Goal: Information Seeking & Learning: Find specific fact

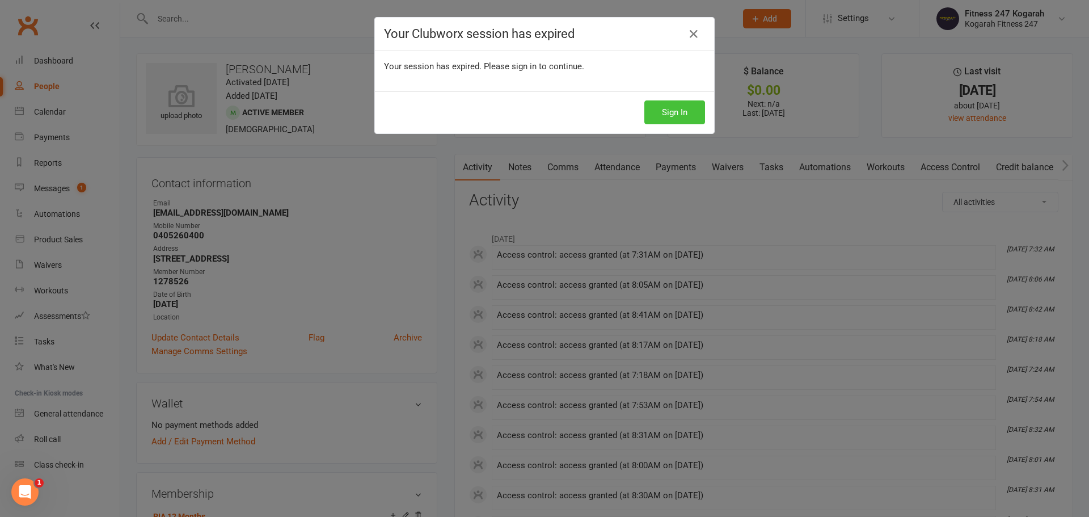
click at [669, 113] on button "Sign In" at bounding box center [674, 112] width 61 height 24
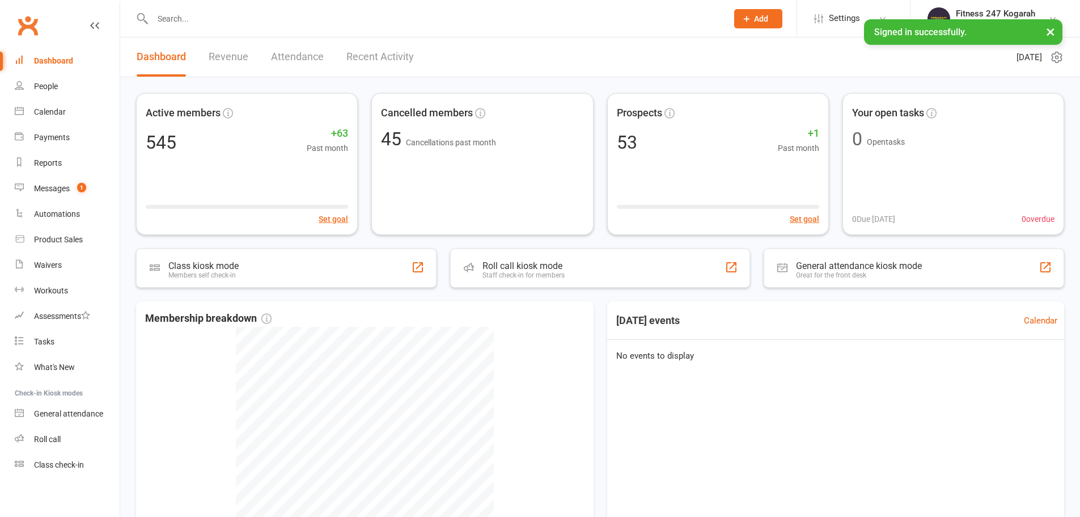
click at [177, 18] on input "text" at bounding box center [434, 19] width 571 height 16
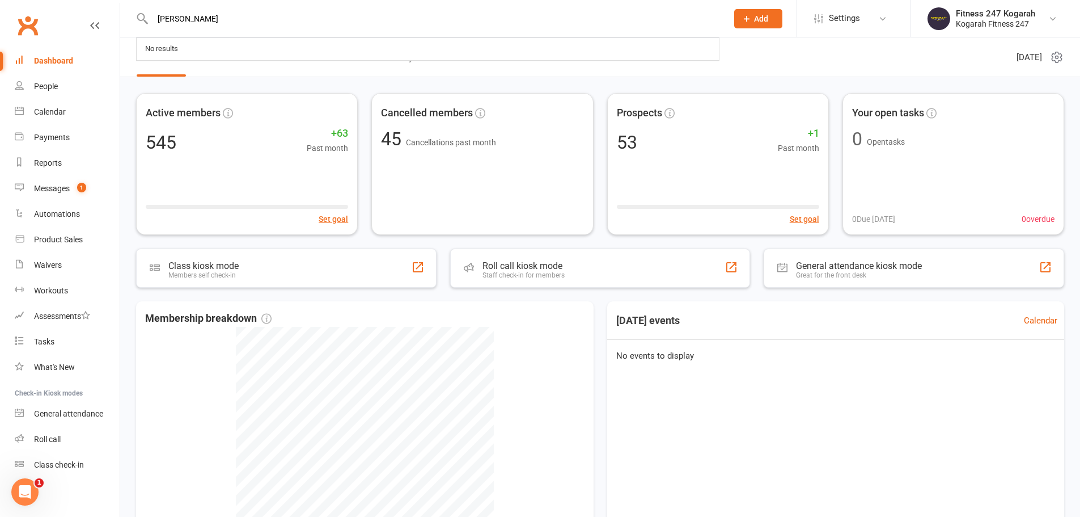
drag, startPoint x: 190, startPoint y: 19, endPoint x: 155, endPoint y: 23, distance: 35.4
click at [155, 23] on input "[PERSON_NAME]" at bounding box center [434, 19] width 571 height 16
click at [198, 22] on input "[PERSON_NAME]" at bounding box center [434, 19] width 571 height 16
drag, startPoint x: 198, startPoint y: 22, endPoint x: 150, endPoint y: 27, distance: 48.4
click at [150, 27] on div "[PERSON_NAME] No results" at bounding box center [428, 18] width 584 height 37
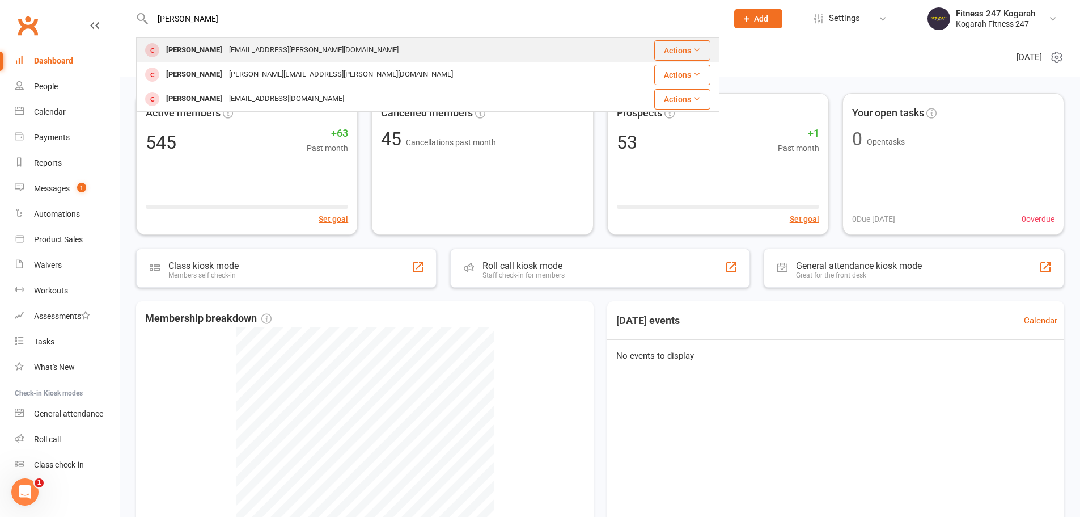
type input "[PERSON_NAME]"
click at [204, 52] on div "[PERSON_NAME]" at bounding box center [194, 50] width 63 height 16
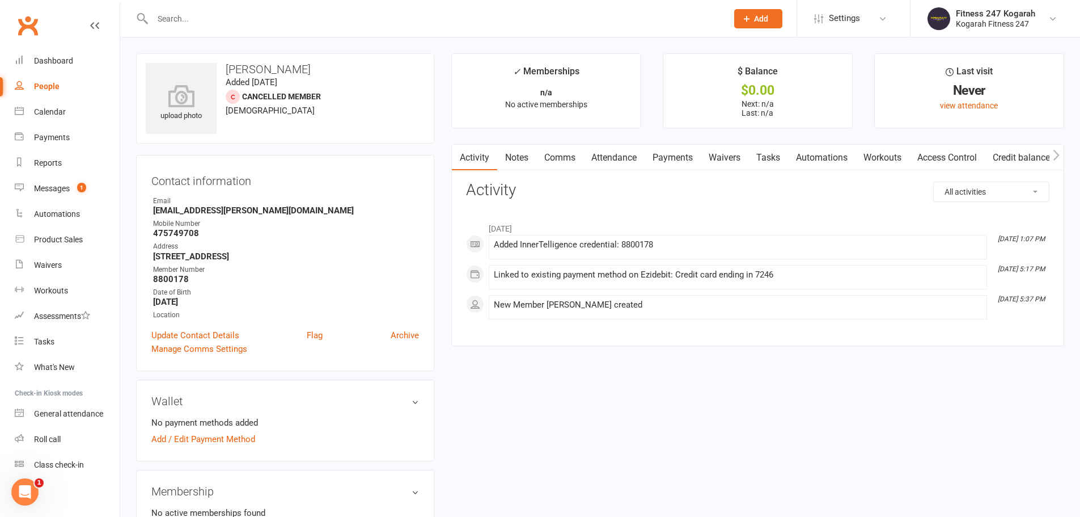
click at [268, 22] on input "text" at bounding box center [434, 19] width 571 height 16
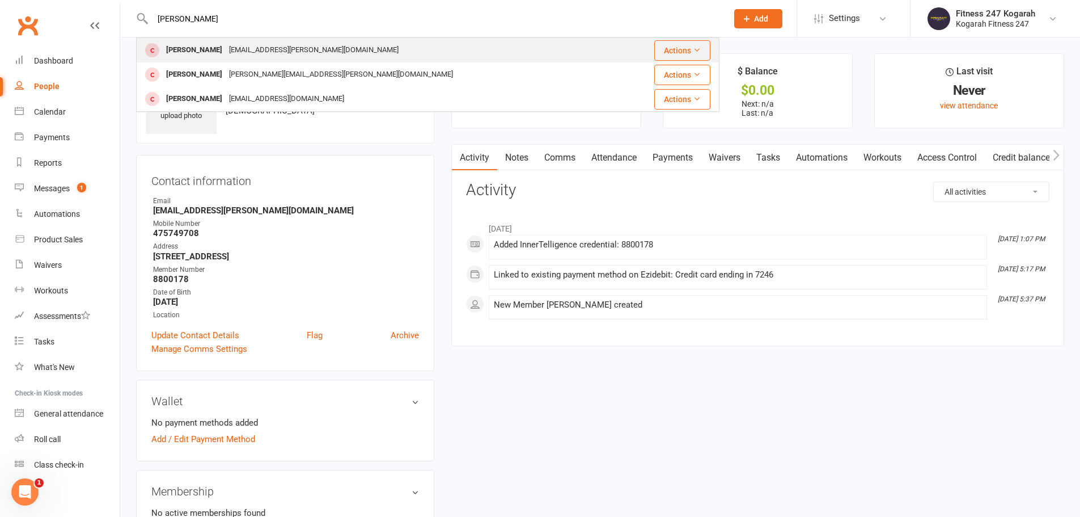
type input "[PERSON_NAME]"
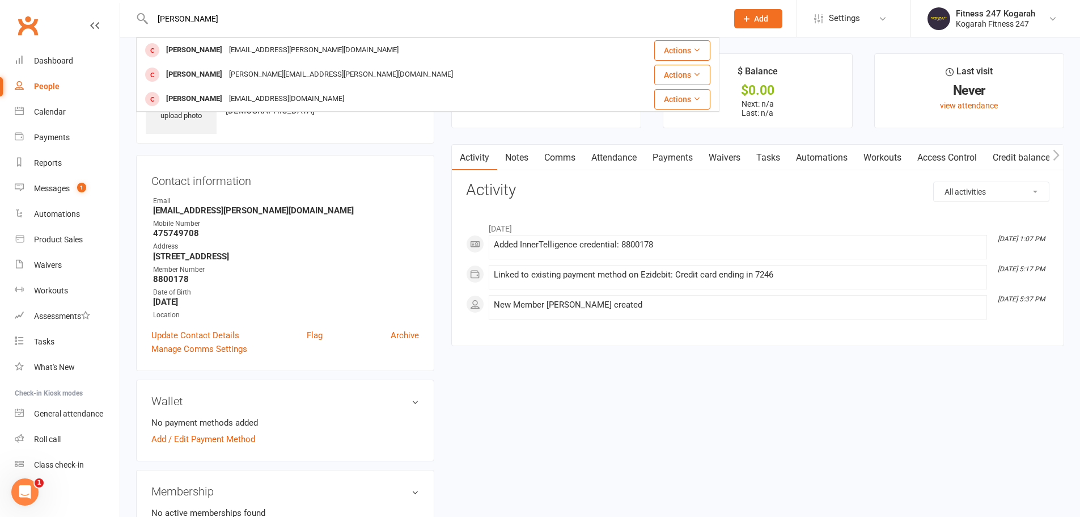
click at [297, 50] on div "[EMAIL_ADDRESS][PERSON_NAME][DOMAIN_NAME]" at bounding box center [314, 50] width 176 height 16
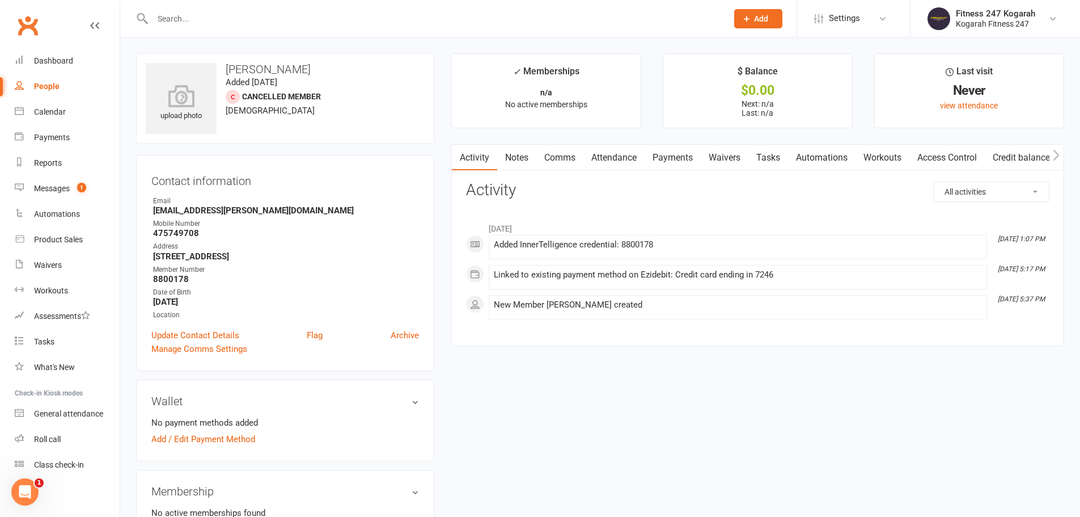
click at [936, 156] on link "Access Control" at bounding box center [947, 158] width 75 height 26
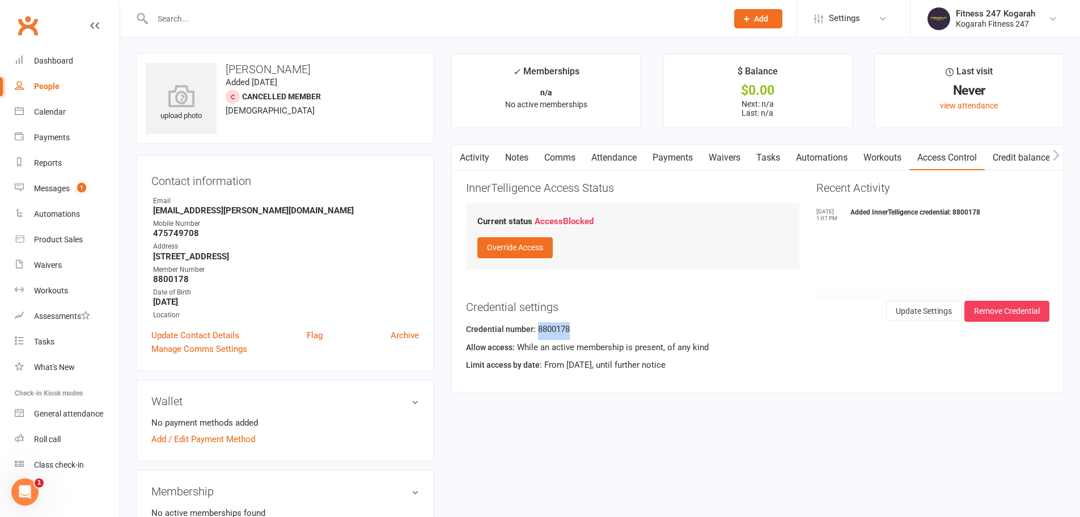
drag, startPoint x: 575, startPoint y: 332, endPoint x: 537, endPoint y: 332, distance: 38.0
click at [537, 332] on div "Credential number: 8800178" at bounding box center [758, 331] width 584 height 18
copy div "8800178"
click at [211, 17] on input "text" at bounding box center [434, 19] width 571 height 16
paste input "[PERSON_NAME]"
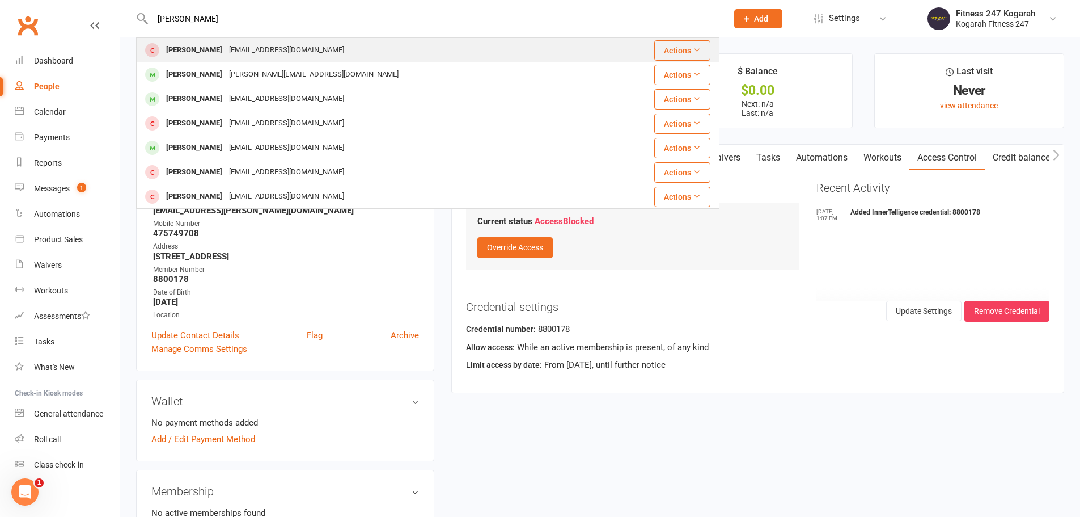
type input "[PERSON_NAME]"
click at [208, 49] on div "[PERSON_NAME]" at bounding box center [194, 50] width 63 height 16
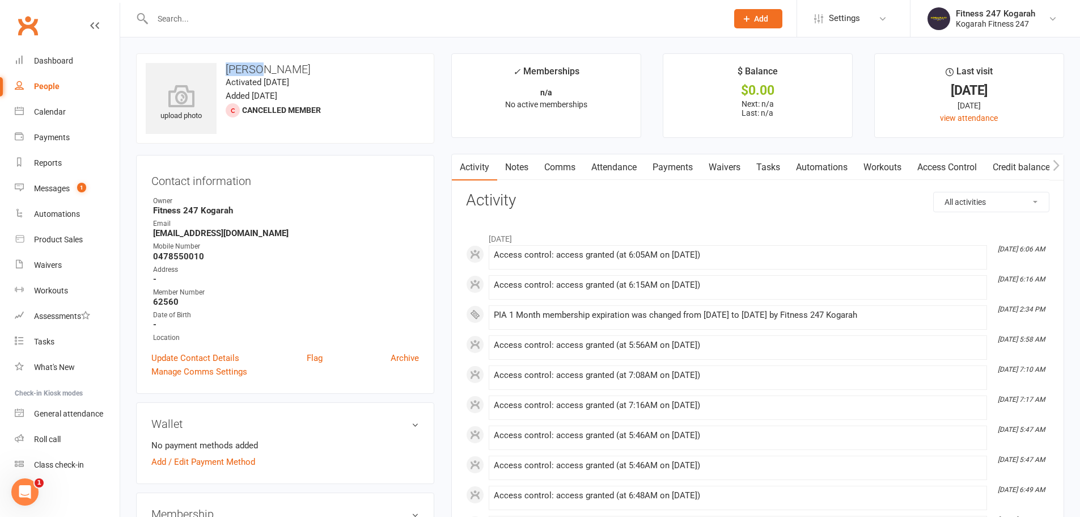
drag, startPoint x: 264, startPoint y: 71, endPoint x: 229, endPoint y: 71, distance: 35.2
click at [229, 71] on h3 "[PERSON_NAME]" at bounding box center [285, 69] width 279 height 12
copy h3 "Mahesh"
click at [233, 23] on input "text" at bounding box center [434, 19] width 571 height 16
paste input "Vidya"
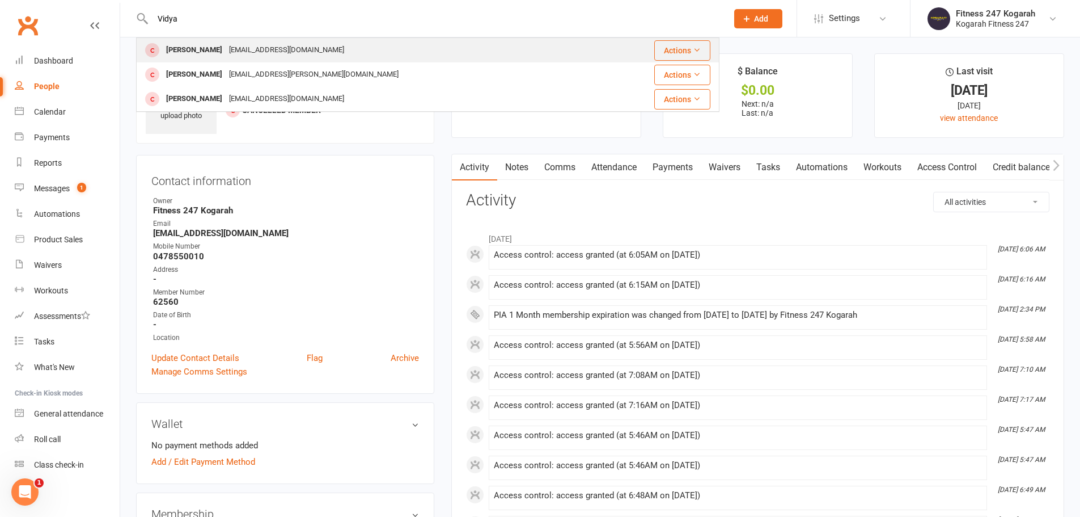
type input "Vidya"
click at [226, 47] on div "[EMAIL_ADDRESS][DOMAIN_NAME]" at bounding box center [287, 50] width 122 height 16
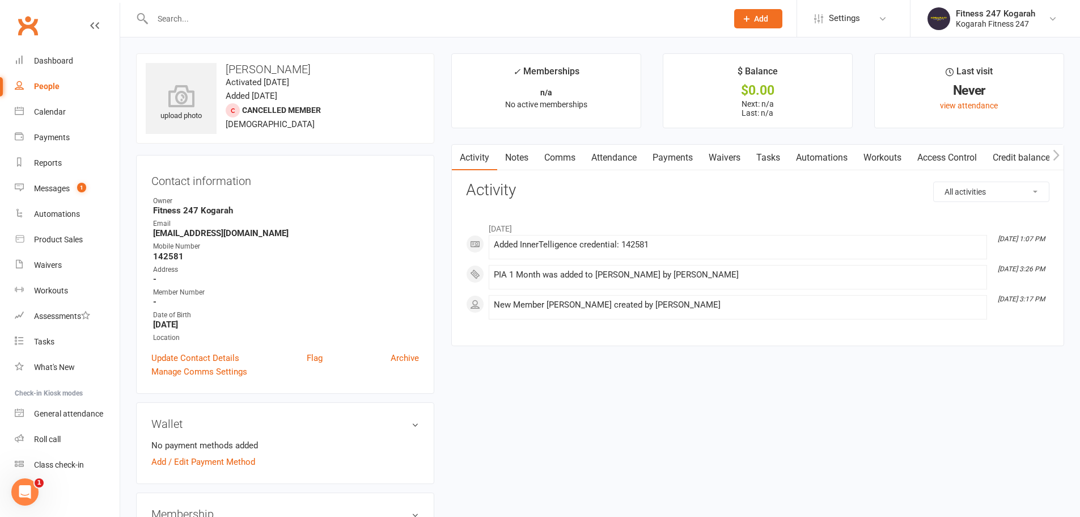
click at [217, 19] on input "text" at bounding box center [434, 19] width 571 height 16
paste input "[PERSON_NAME]"
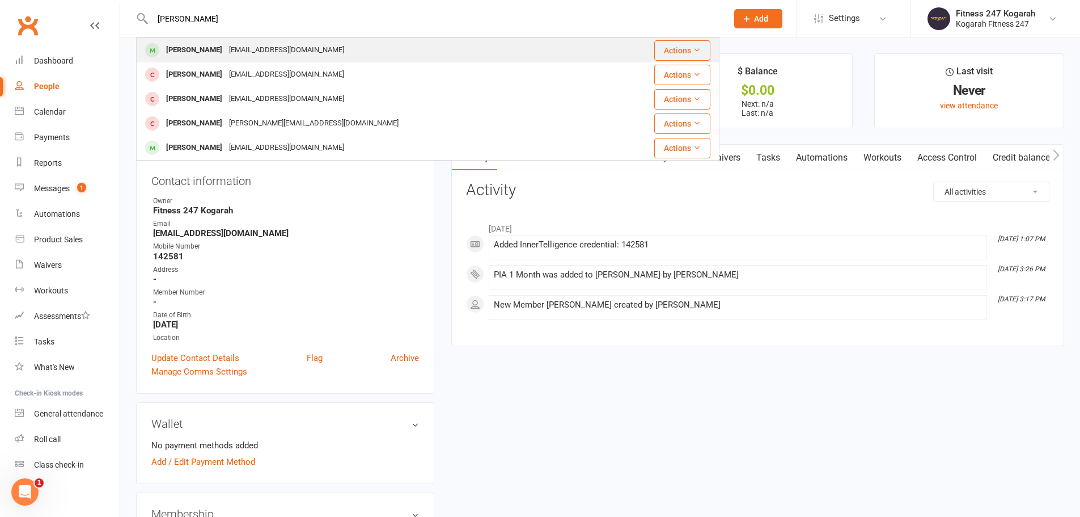
type input "[PERSON_NAME]"
click at [179, 45] on div "[PERSON_NAME]" at bounding box center [194, 50] width 63 height 16
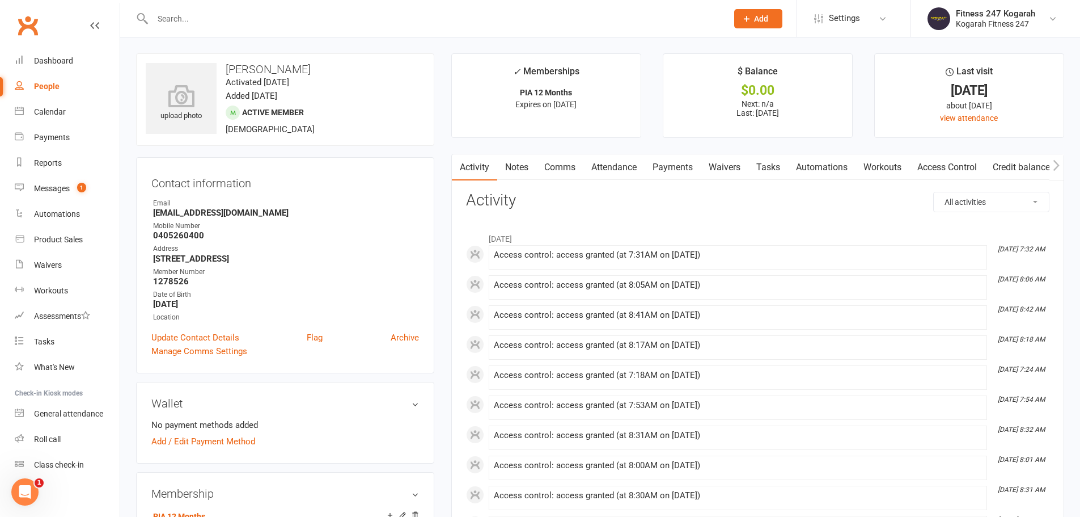
click at [199, 15] on input "text" at bounding box center [434, 19] width 571 height 16
paste input "[PERSON_NAME]"
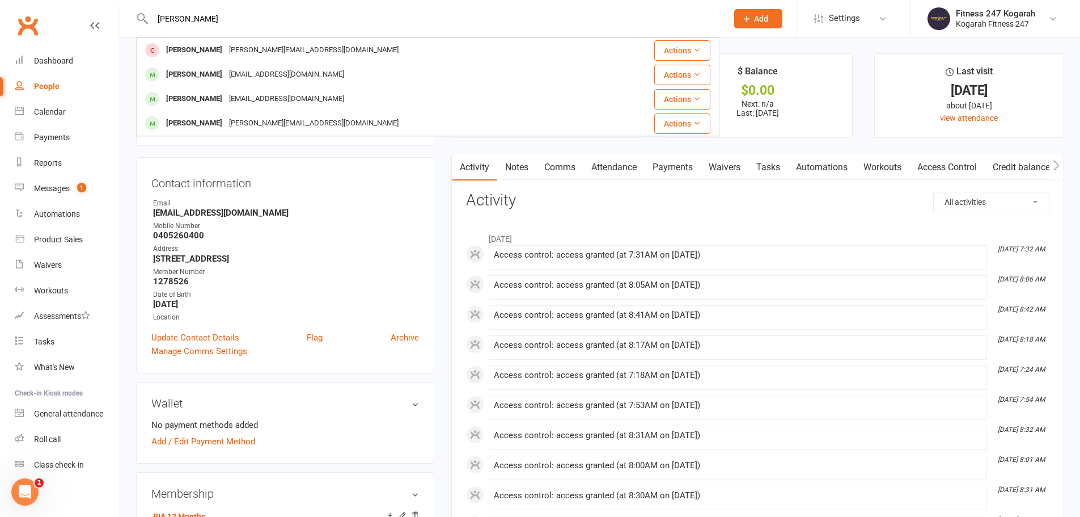
type input "[PERSON_NAME]"
click at [192, 72] on div "[PERSON_NAME]" at bounding box center [194, 74] width 63 height 16
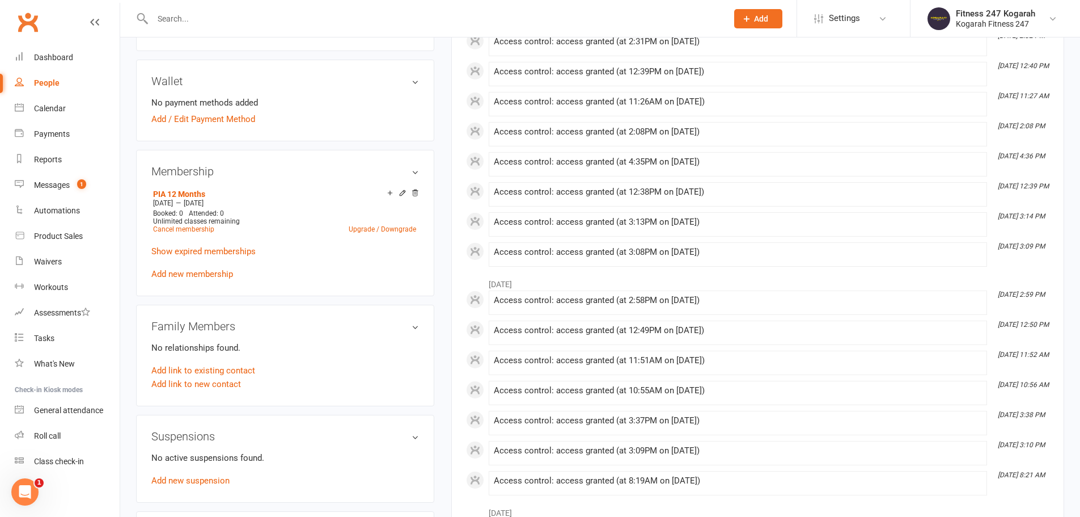
scroll to position [340, 0]
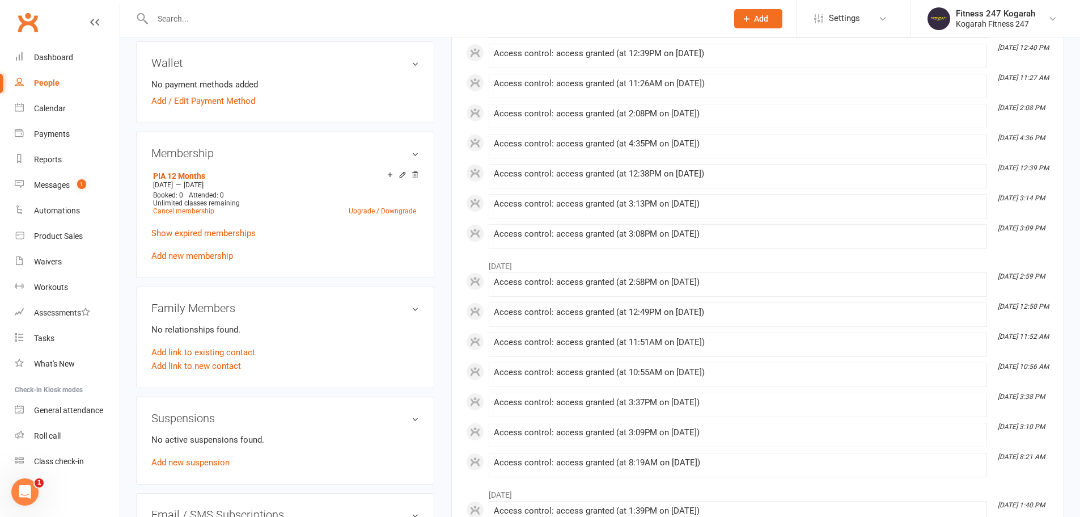
click at [202, 19] on input "text" at bounding box center [434, 19] width 571 height 16
paste input "Guy"
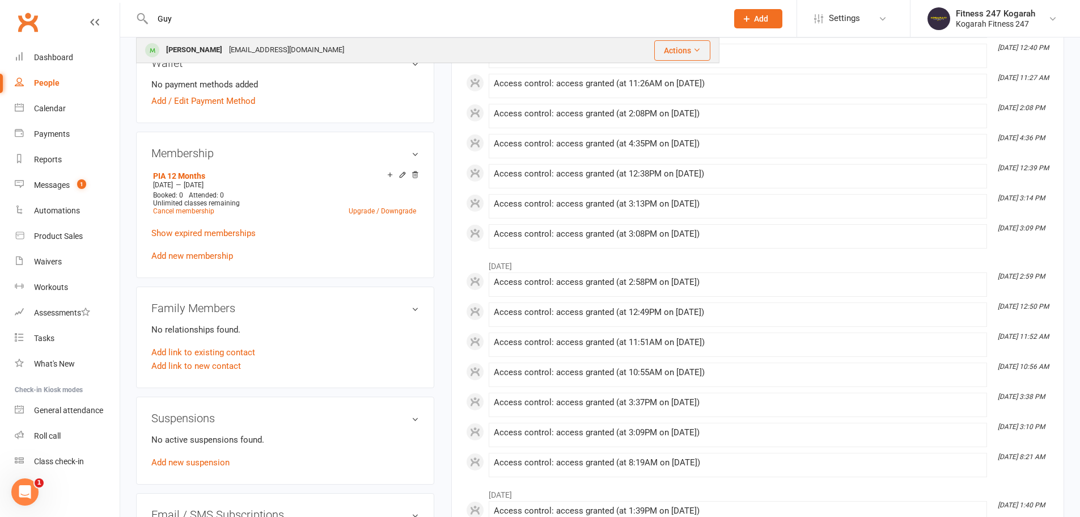
type input "Guy"
click at [226, 49] on div "[EMAIL_ADDRESS][DOMAIN_NAME]" at bounding box center [287, 50] width 122 height 16
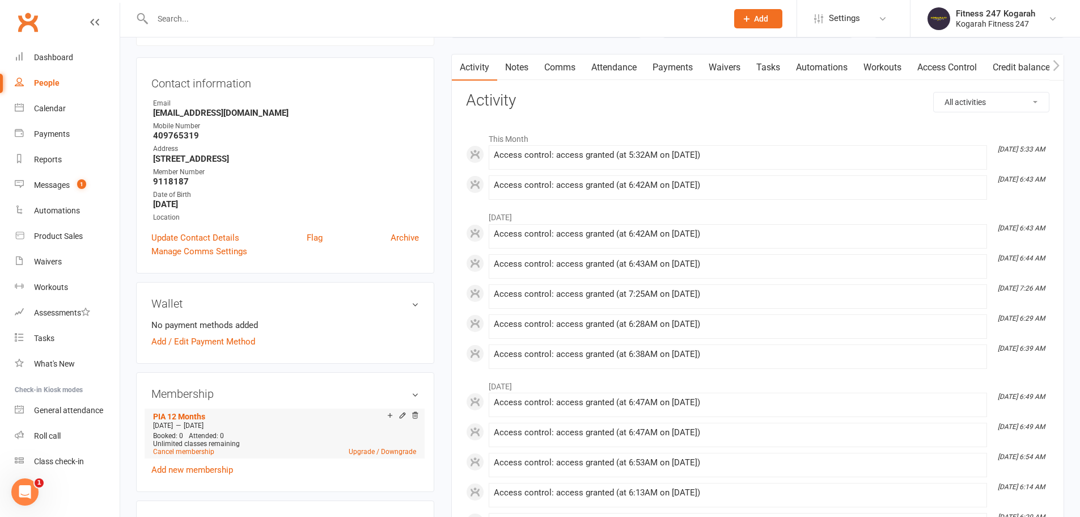
scroll to position [170, 0]
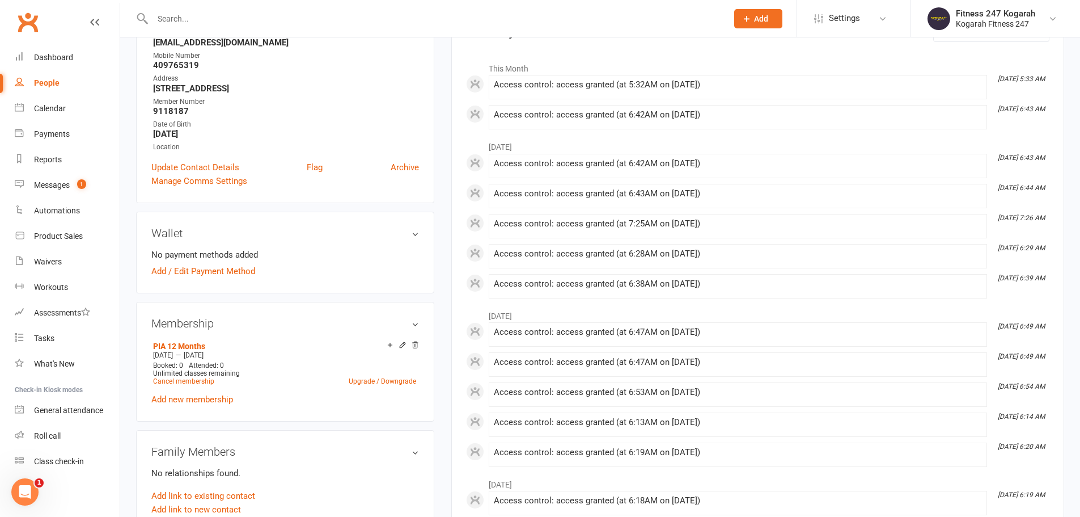
click at [219, 20] on input "text" at bounding box center [434, 19] width 571 height 16
paste input "[PERSON_NAME]"
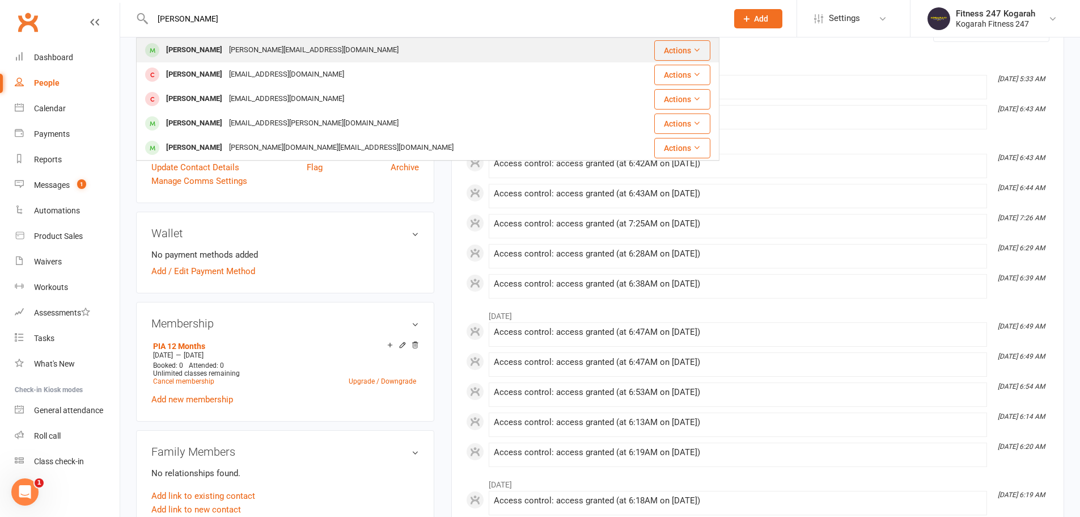
type input "[PERSON_NAME]"
click at [228, 47] on div "[PERSON_NAME][EMAIL_ADDRESS][DOMAIN_NAME]" at bounding box center [314, 50] width 176 height 16
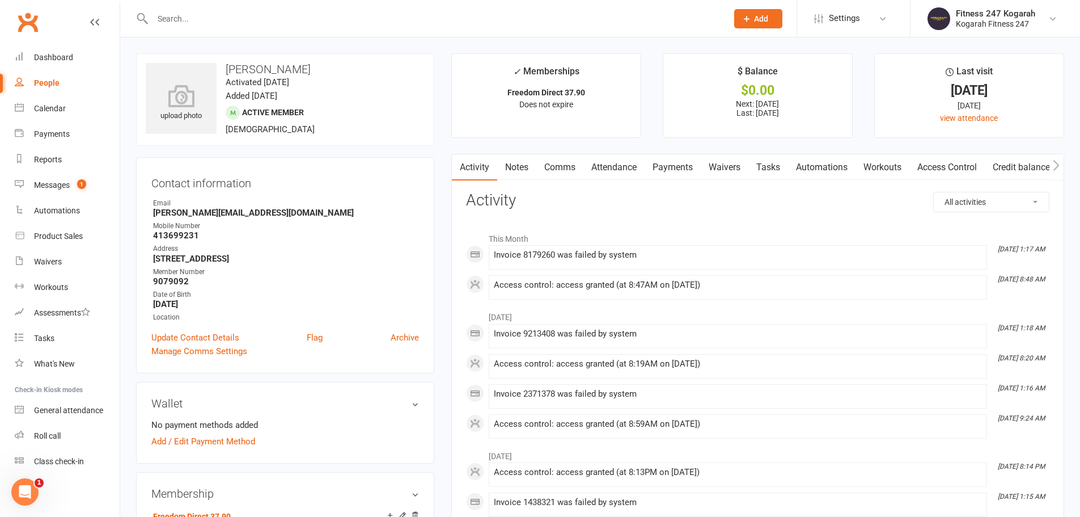
click at [666, 164] on link "Payments" at bounding box center [673, 167] width 56 height 26
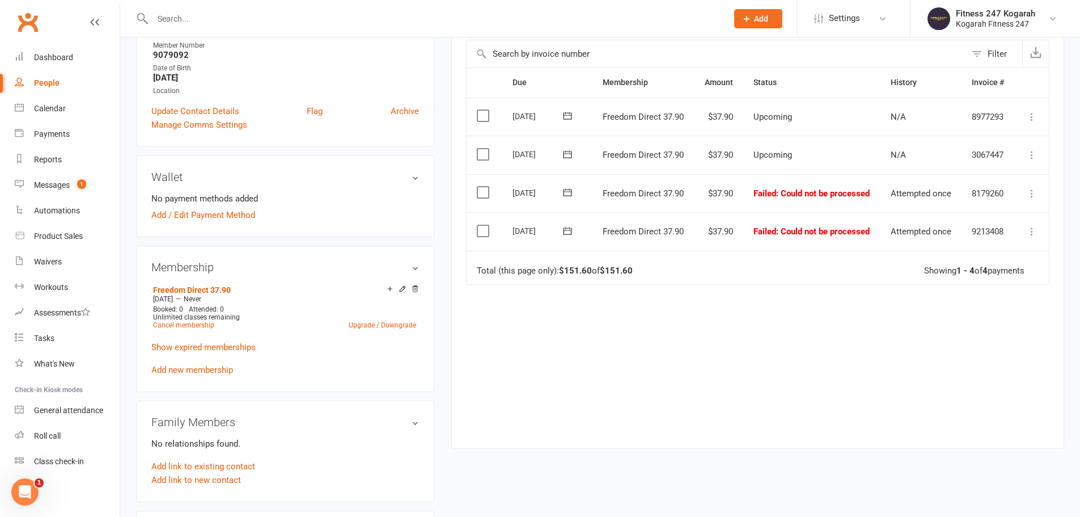
scroll to position [227, 0]
click at [229, 11] on div at bounding box center [428, 18] width 584 height 37
click at [221, 20] on input "text" at bounding box center [434, 19] width 571 height 16
click at [208, 19] on input "text" at bounding box center [434, 19] width 571 height 16
paste input "[PERSON_NAME]"
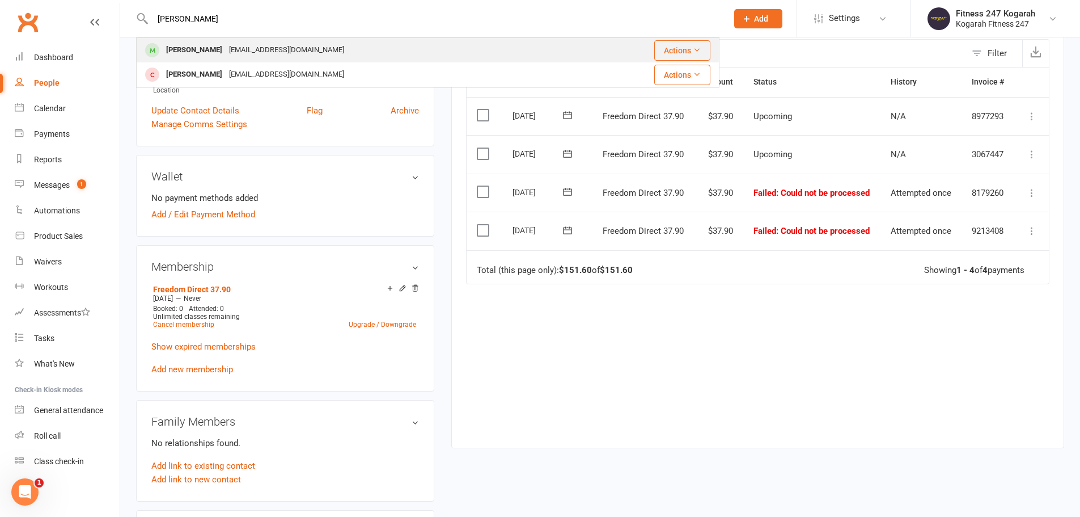
type input "[PERSON_NAME]"
click at [192, 47] on div "[PERSON_NAME]" at bounding box center [194, 50] width 63 height 16
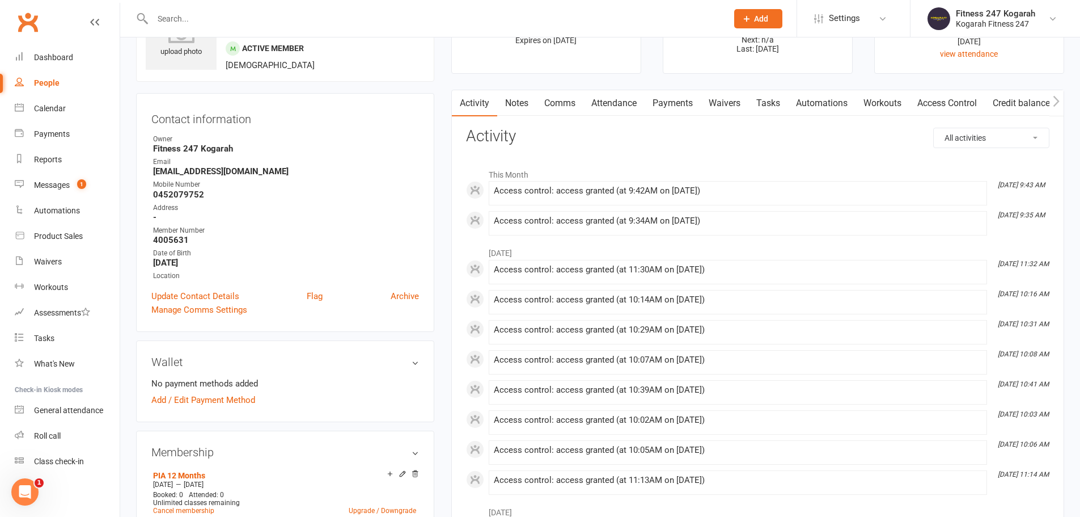
scroll to position [227, 0]
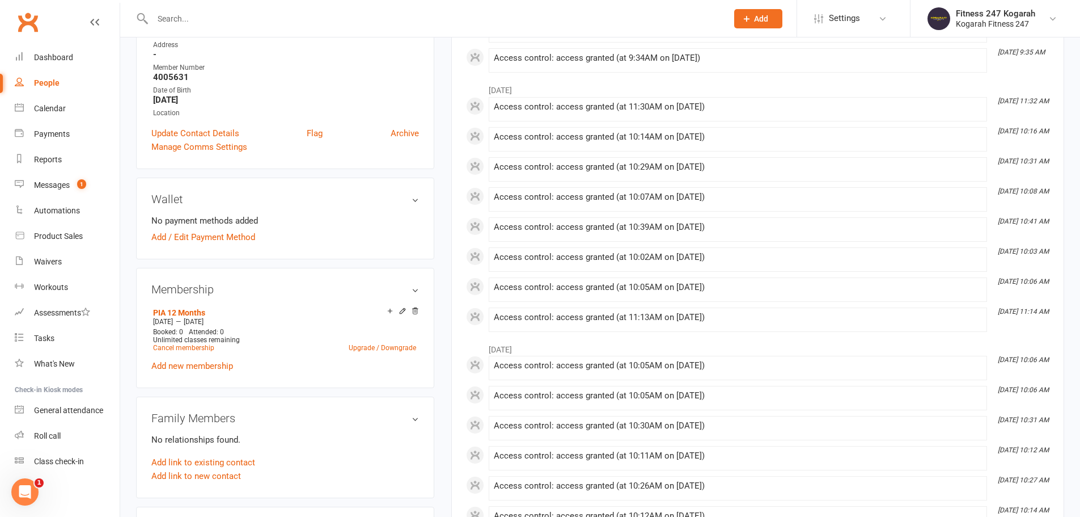
click at [181, 19] on input "text" at bounding box center [434, 19] width 571 height 16
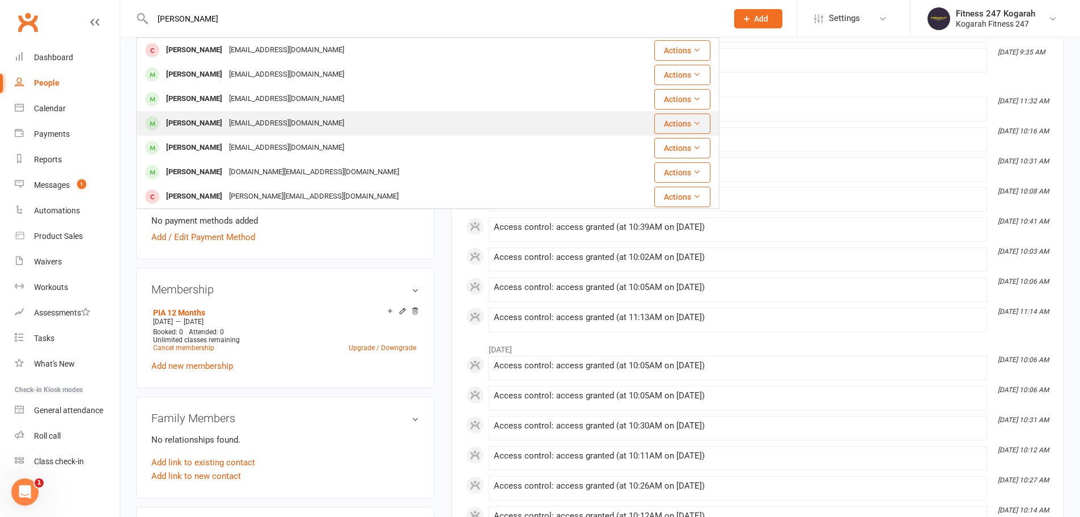
type input "[PERSON_NAME]"
click at [210, 116] on div "[PERSON_NAME]" at bounding box center [194, 123] width 63 height 16
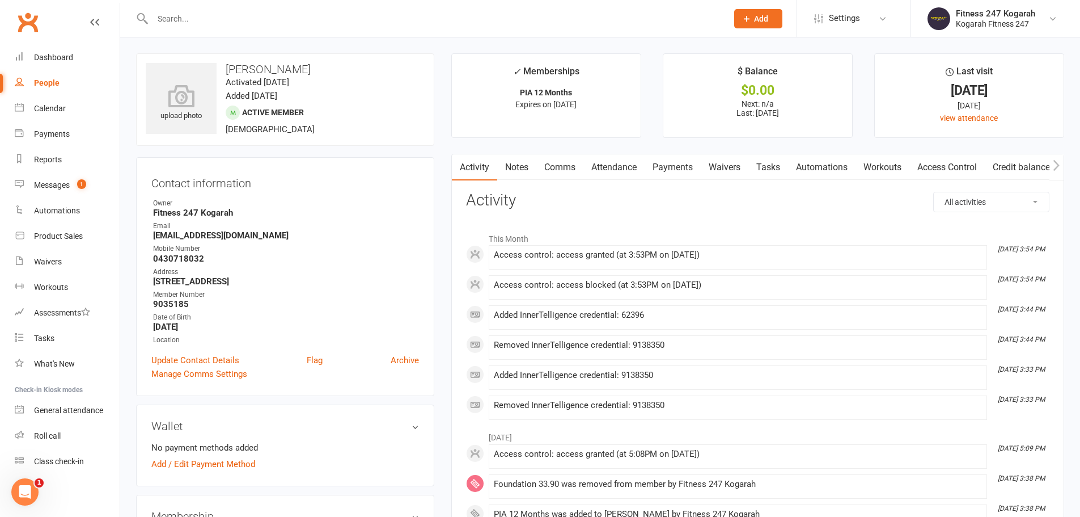
click at [240, 17] on input "text" at bounding box center [434, 19] width 571 height 16
paste input "[PERSON_NAME]"
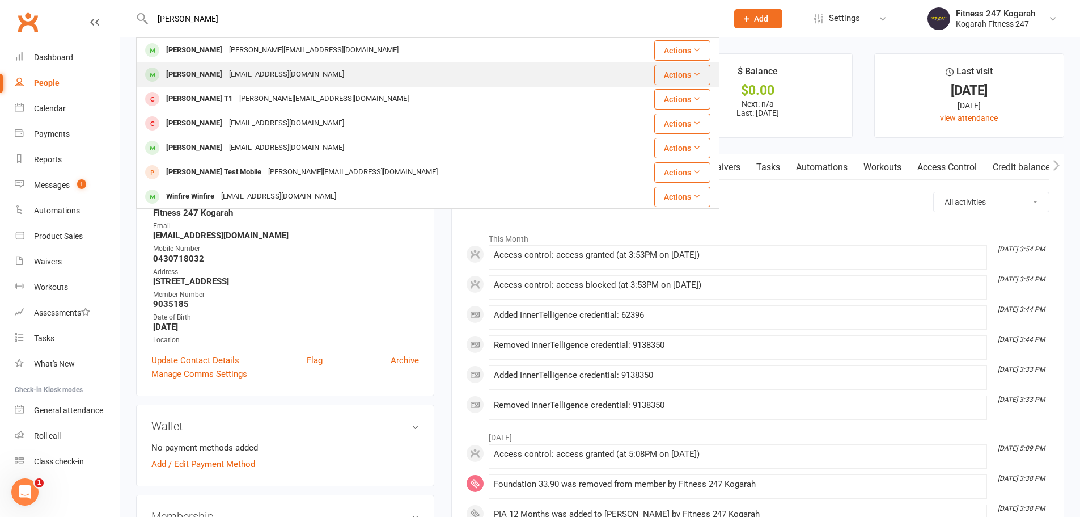
type input "[PERSON_NAME]"
click at [183, 70] on div "[PERSON_NAME]" at bounding box center [194, 74] width 63 height 16
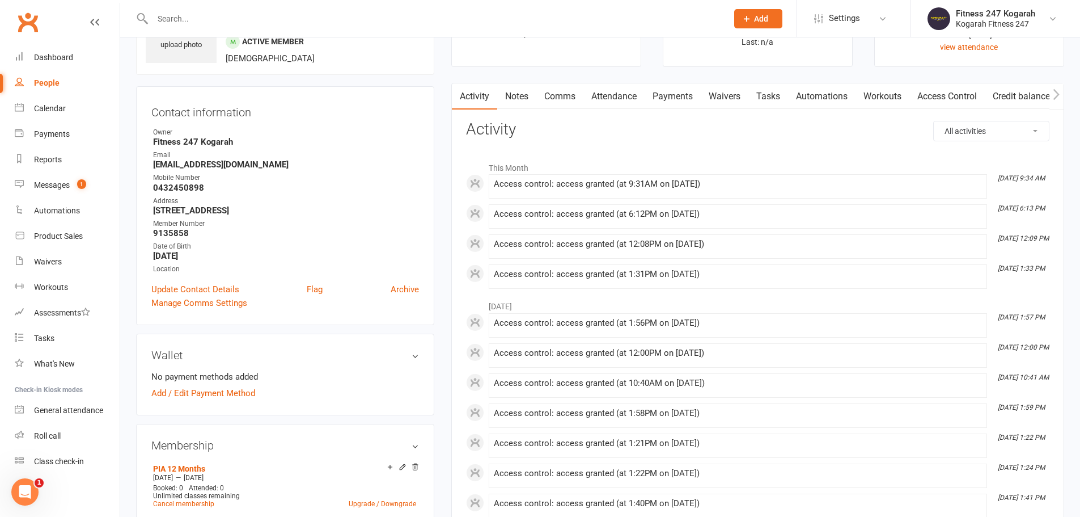
scroll to position [170, 0]
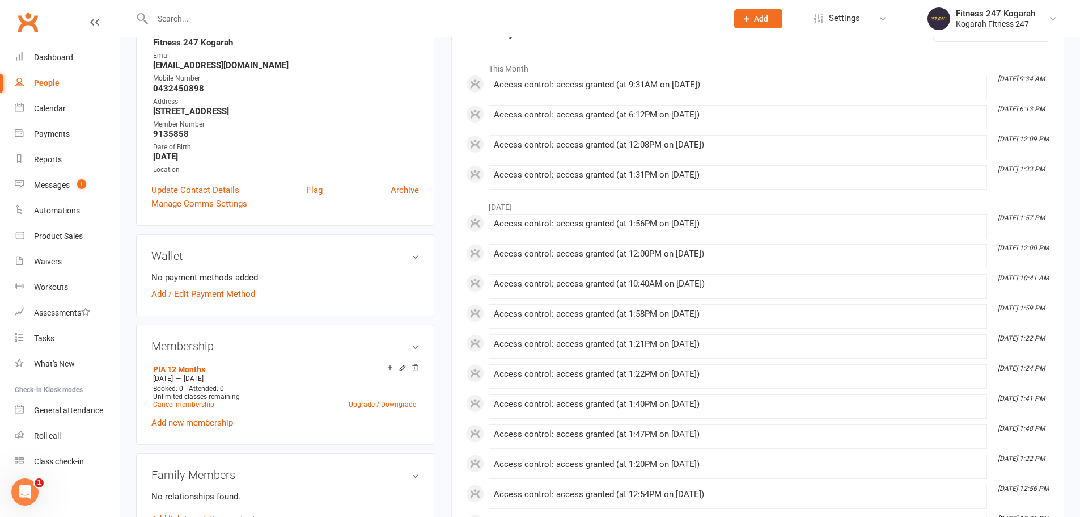
click at [213, 17] on input "text" at bounding box center [434, 19] width 571 height 16
paste input "Sushant"
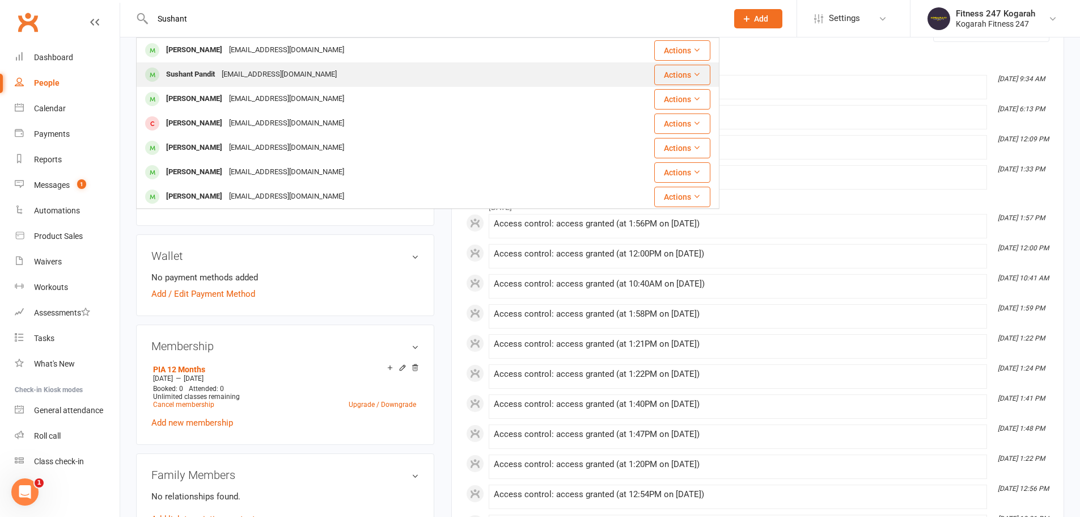
type input "Sushant"
click at [217, 74] on div "Sushant Pandit" at bounding box center [191, 74] width 56 height 16
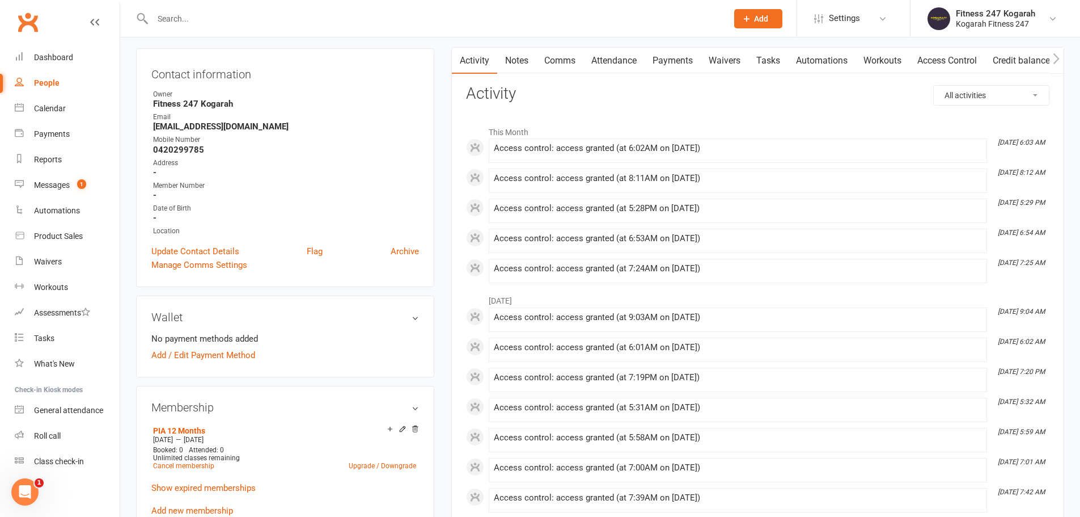
scroll to position [113, 0]
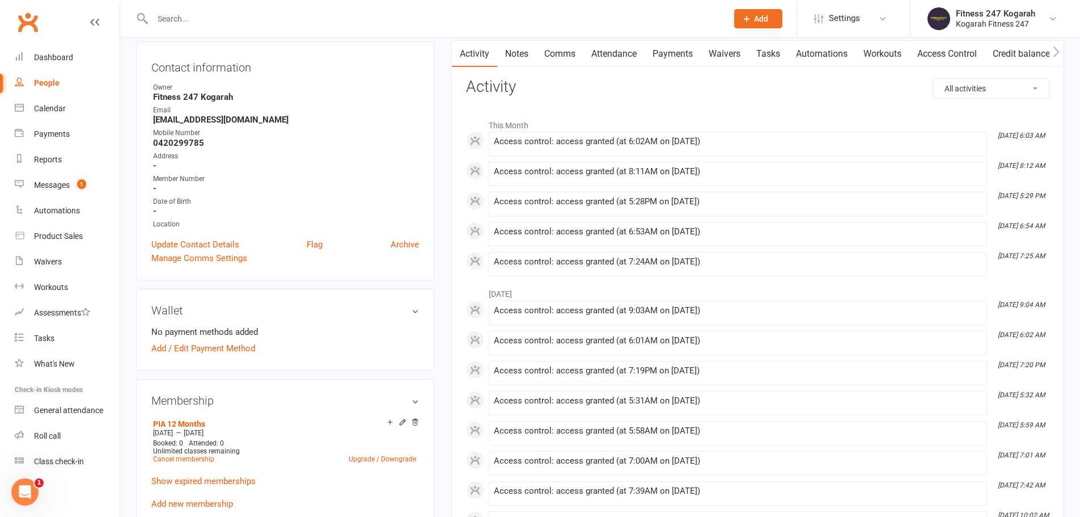
click at [244, 7] on div at bounding box center [428, 18] width 584 height 37
click at [241, 12] on input "text" at bounding box center [434, 19] width 571 height 16
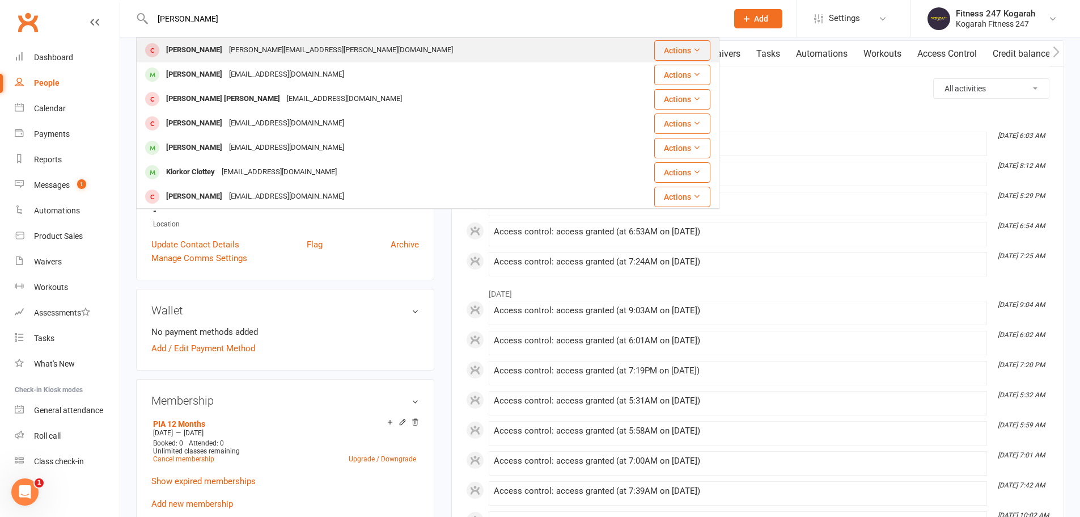
type input "[PERSON_NAME]"
click at [270, 49] on div "[PERSON_NAME][EMAIL_ADDRESS][PERSON_NAME][DOMAIN_NAME]" at bounding box center [341, 50] width 231 height 16
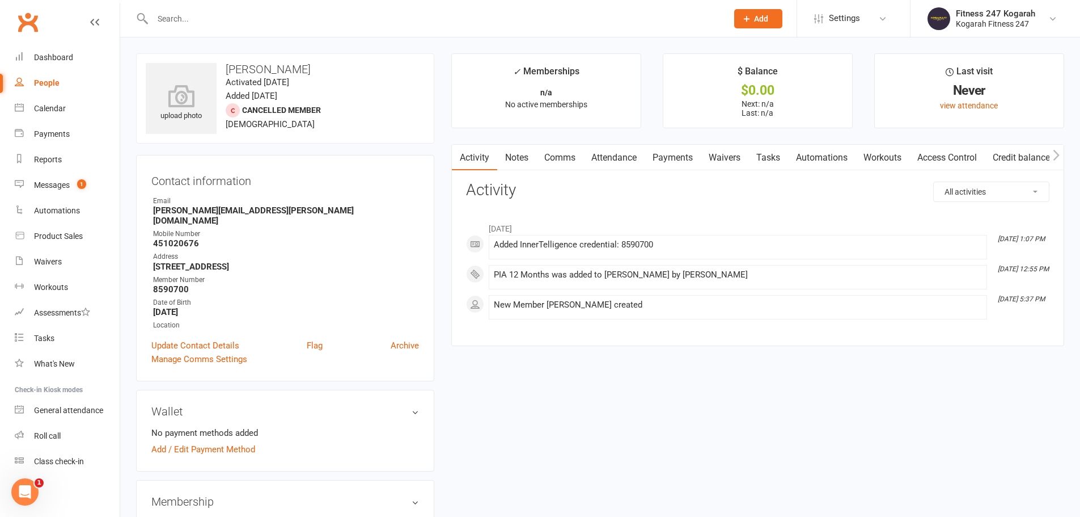
click at [237, 16] on input "text" at bounding box center [434, 19] width 571 height 16
paste input "[PERSON_NAME]"
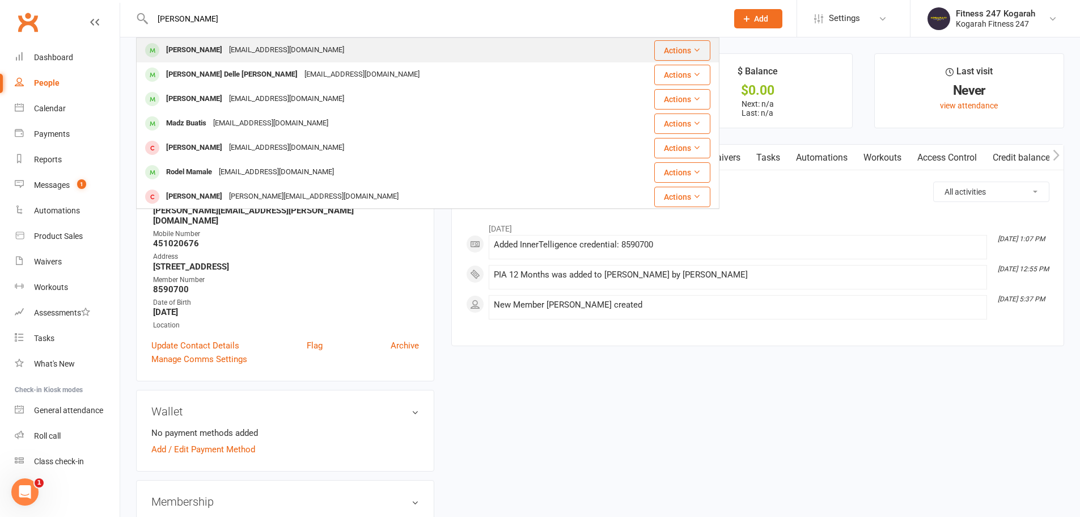
type input "[PERSON_NAME]"
click at [230, 44] on div "[EMAIL_ADDRESS][DOMAIN_NAME]" at bounding box center [287, 50] width 122 height 16
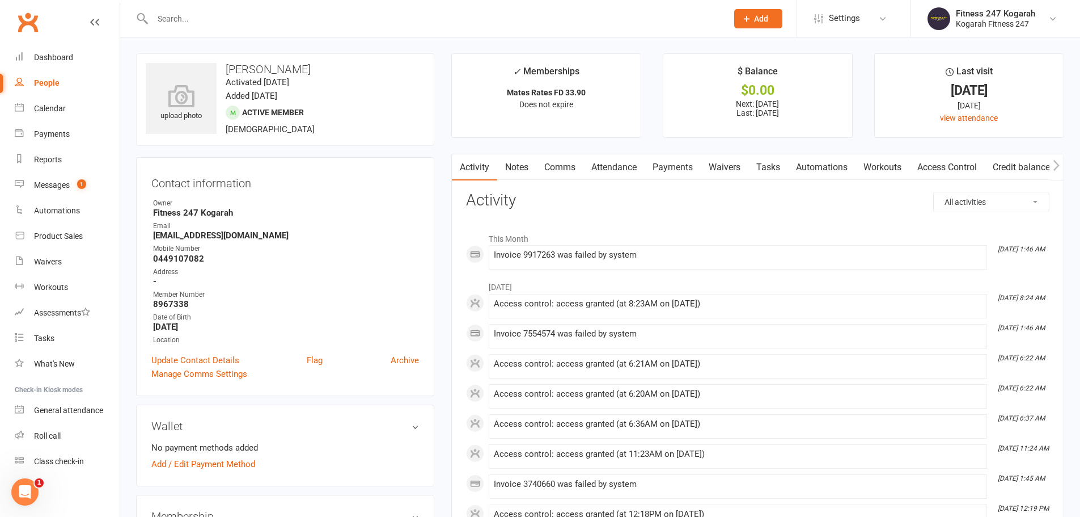
click at [694, 165] on link "Payments" at bounding box center [673, 167] width 56 height 26
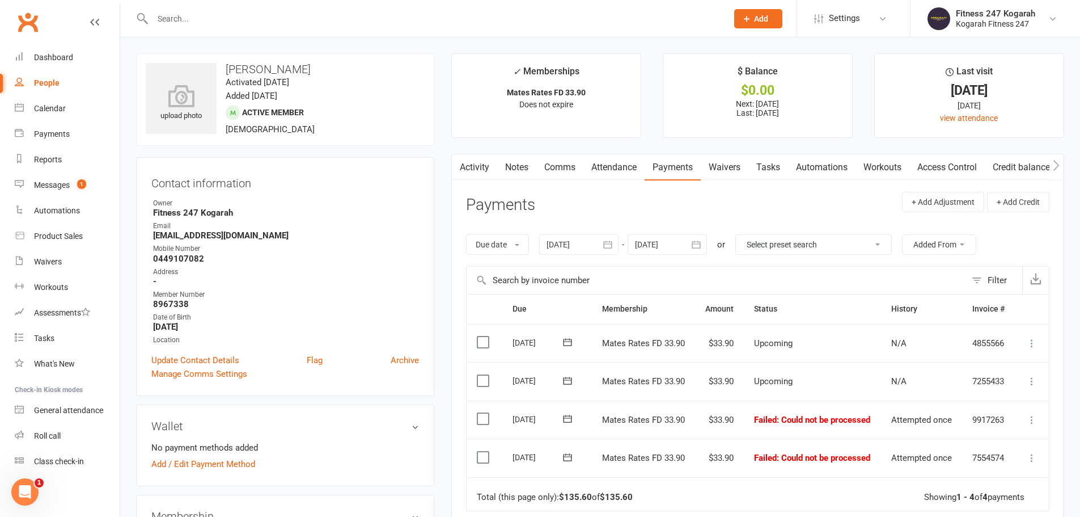
click at [242, 18] on input "text" at bounding box center [434, 19] width 571 height 16
paste input "Zohaib"
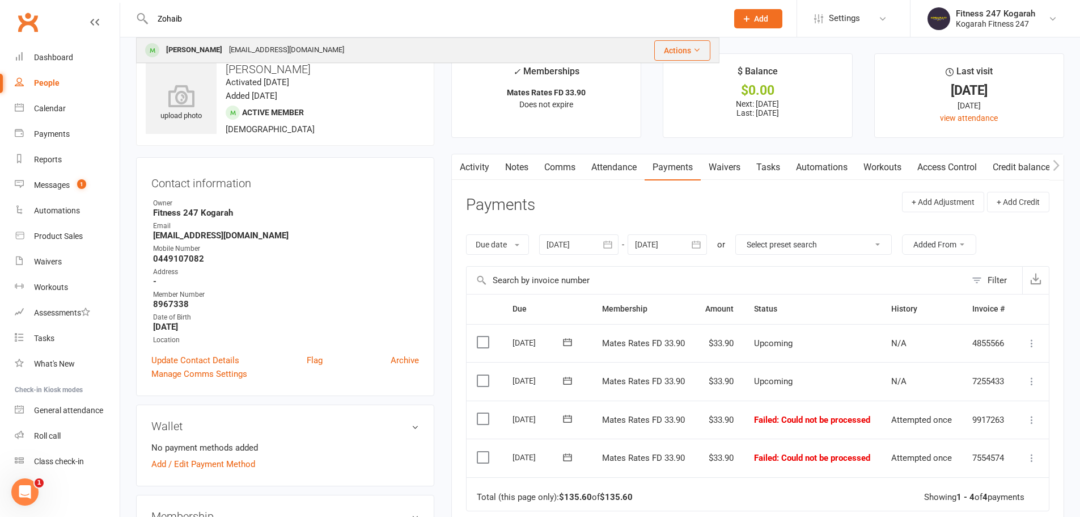
type input "Zohaib"
click at [226, 48] on div "[EMAIL_ADDRESS][DOMAIN_NAME]" at bounding box center [287, 50] width 122 height 16
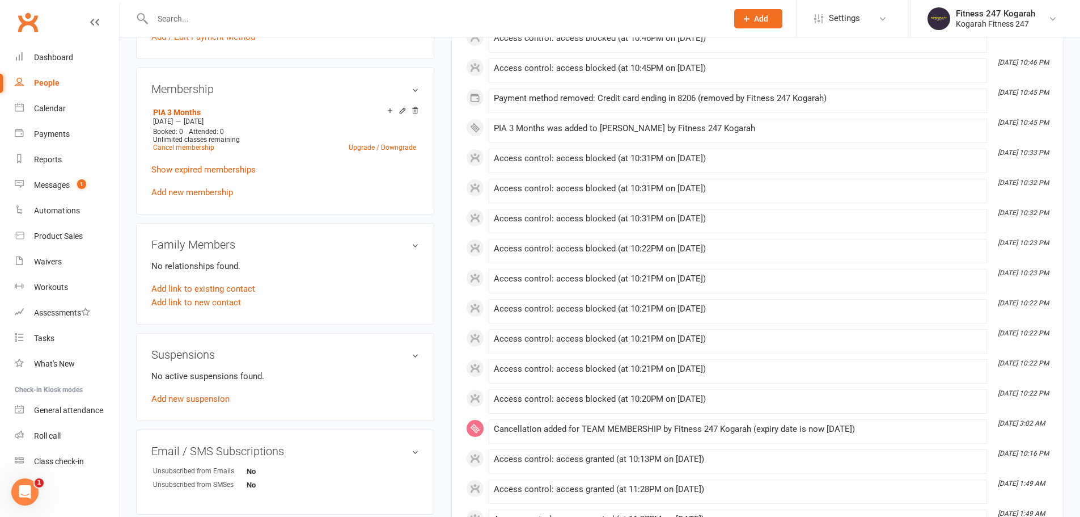
scroll to position [371, 0]
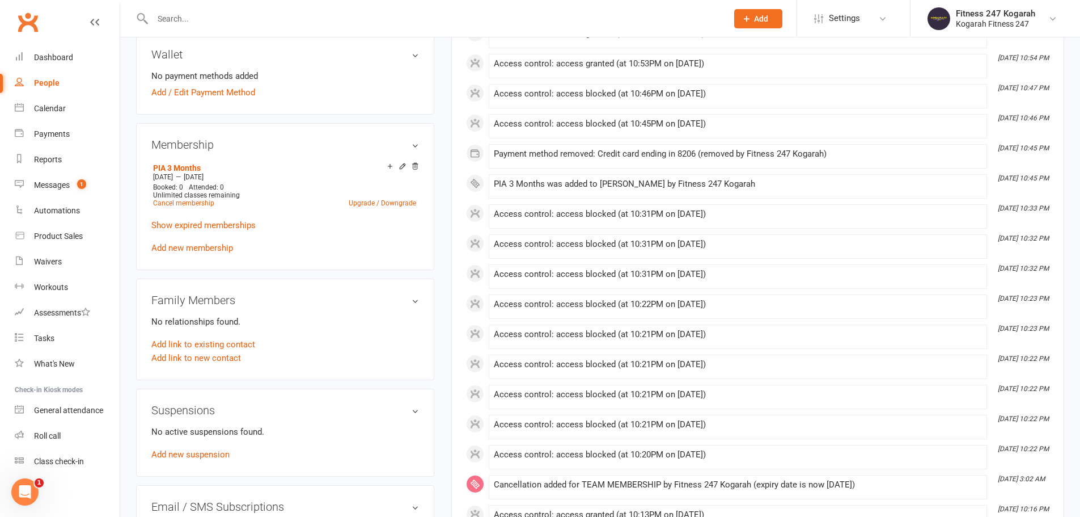
click at [187, 18] on input "text" at bounding box center [434, 19] width 571 height 16
paste input "[PERSON_NAME]"
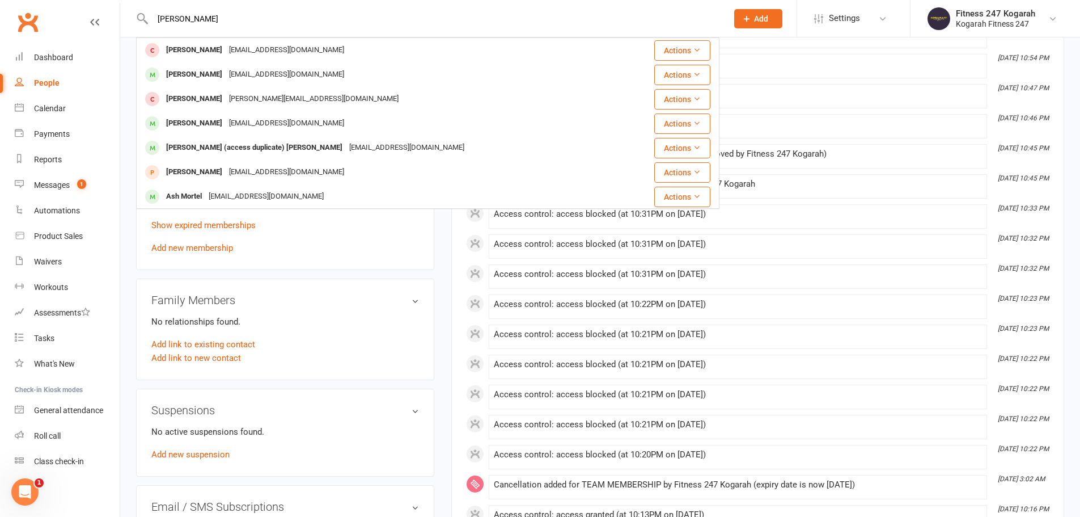
type input "[PERSON_NAME]"
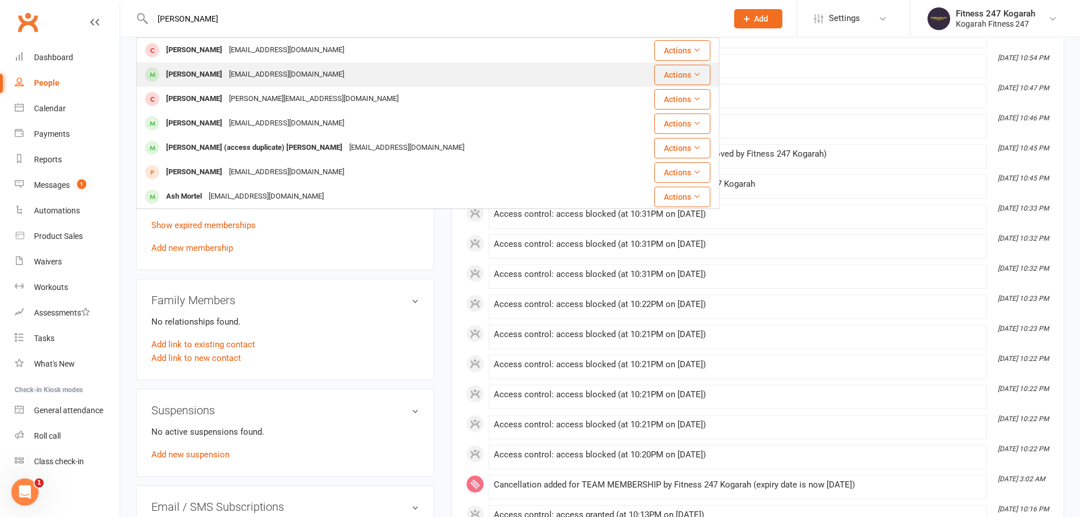
click at [208, 74] on div "[PERSON_NAME]" at bounding box center [194, 74] width 63 height 16
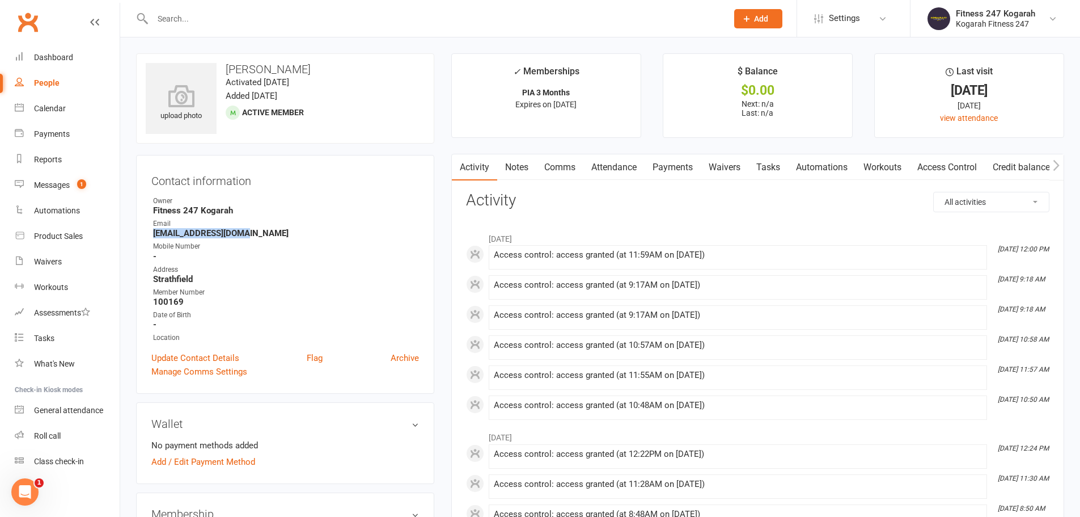
drag, startPoint x: 260, startPoint y: 234, endPoint x: 151, endPoint y: 238, distance: 108.4
click at [151, 238] on li "Email [EMAIL_ADDRESS][DOMAIN_NAME]" at bounding box center [285, 228] width 268 height 20
copy strong "[EMAIL_ADDRESS][DOMAIN_NAME]"
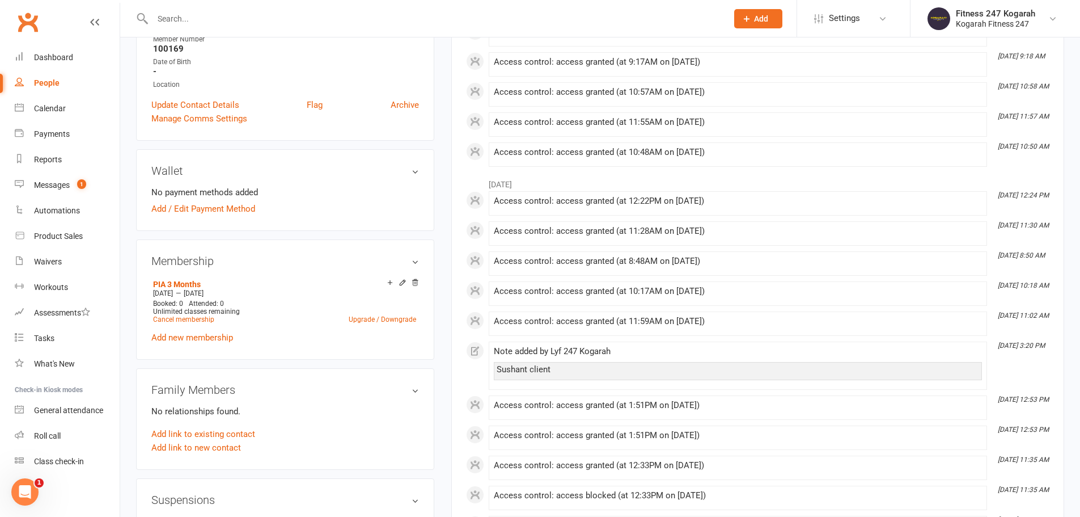
scroll to position [113, 0]
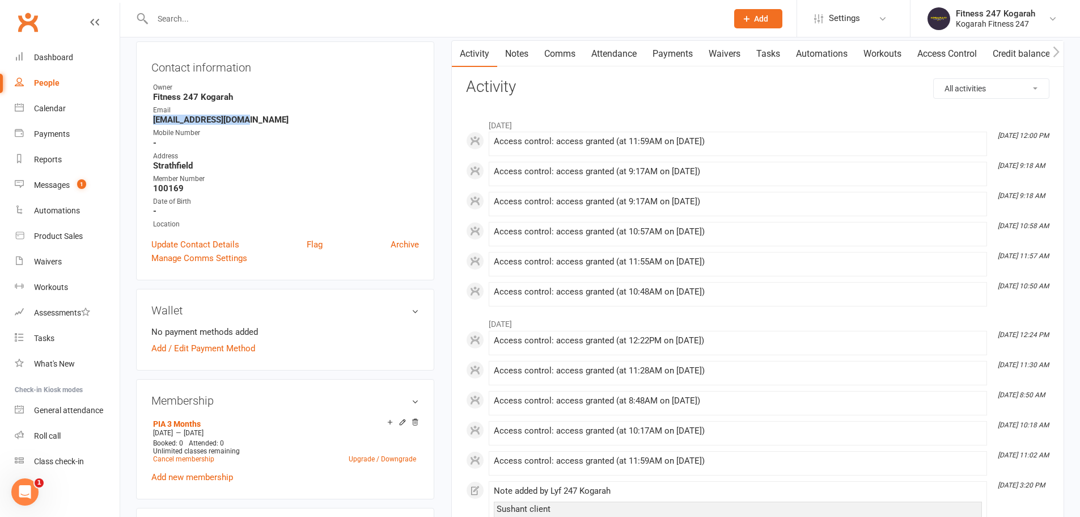
click at [669, 52] on link "Payments" at bounding box center [673, 54] width 56 height 26
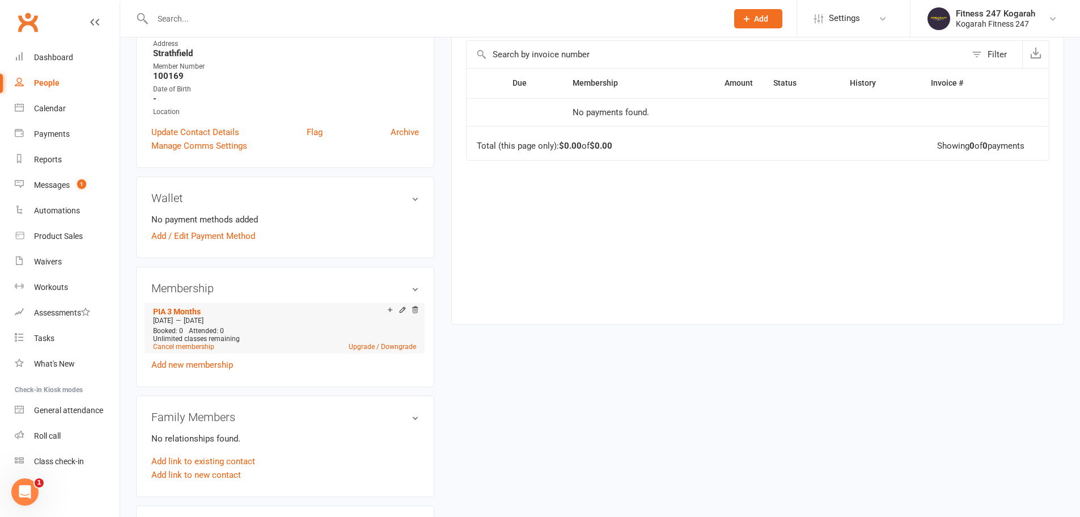
scroll to position [227, 0]
click at [195, 20] on input "text" at bounding box center [434, 19] width 571 height 16
paste input "[PERSON_NAME]"
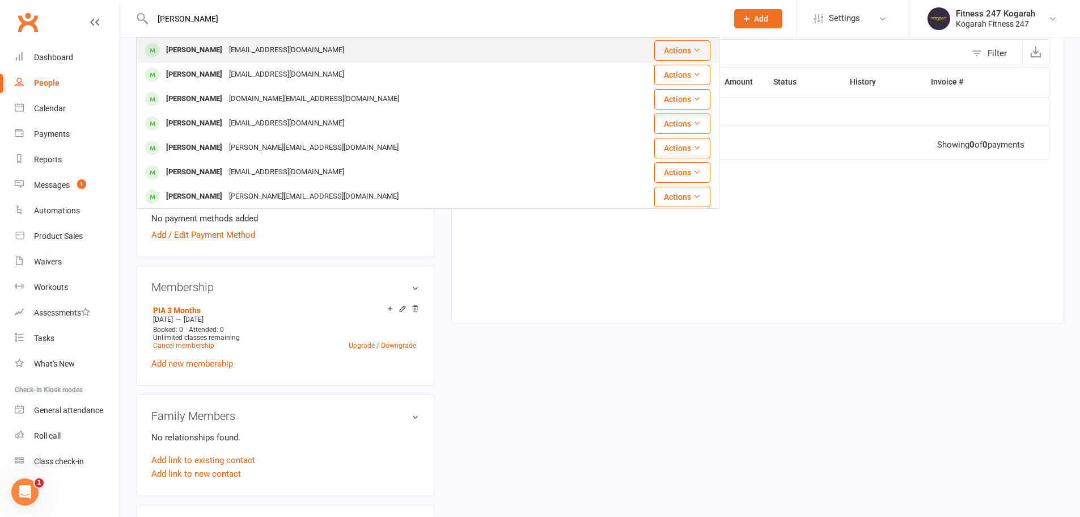
type input "[PERSON_NAME]"
click at [195, 47] on div "[PERSON_NAME]" at bounding box center [194, 50] width 63 height 16
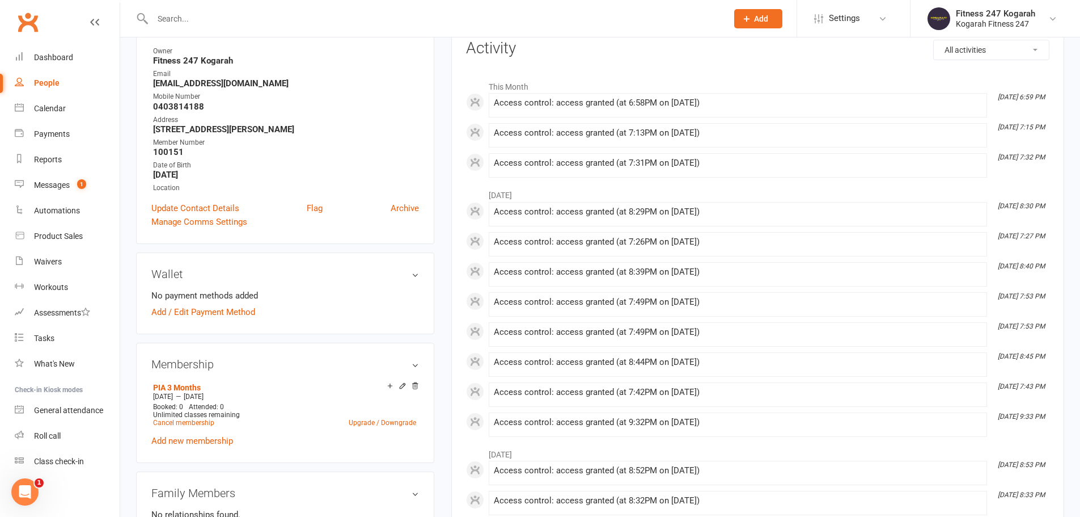
scroll to position [57, 0]
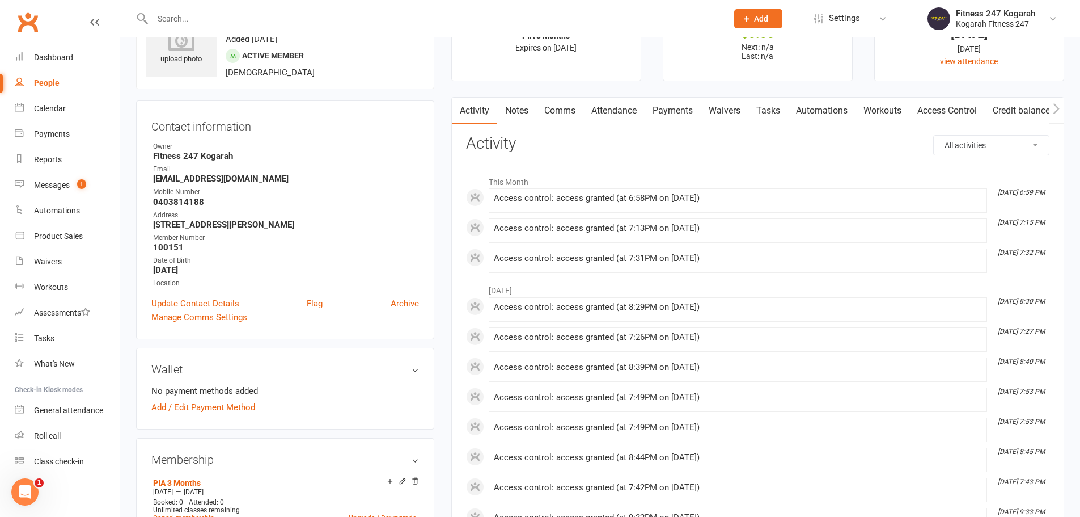
click at [194, 20] on input "text" at bounding box center [434, 19] width 571 height 16
paste input "[PERSON_NAME]"
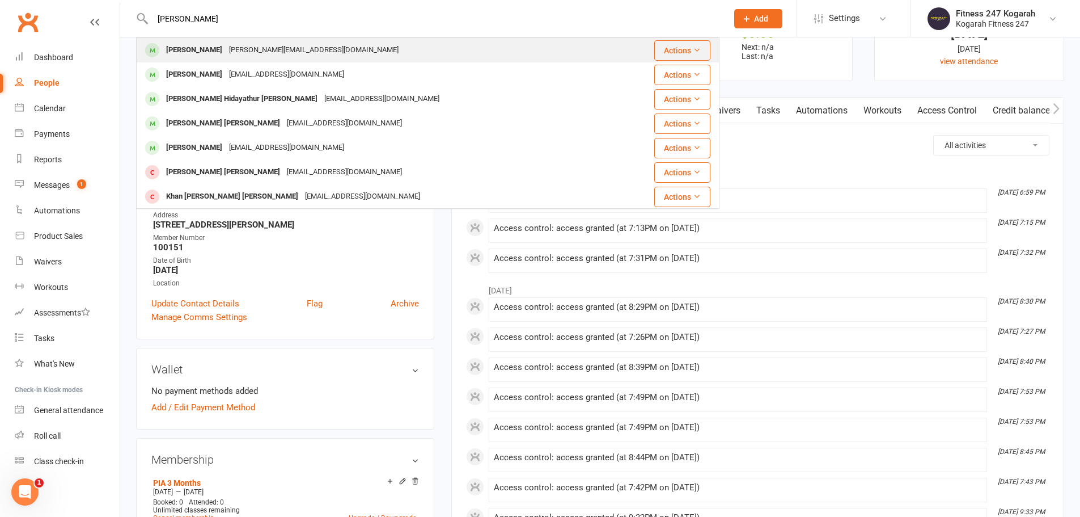
type input "[PERSON_NAME]"
click at [307, 43] on div "[PERSON_NAME][EMAIL_ADDRESS][DOMAIN_NAME]" at bounding box center [314, 50] width 176 height 16
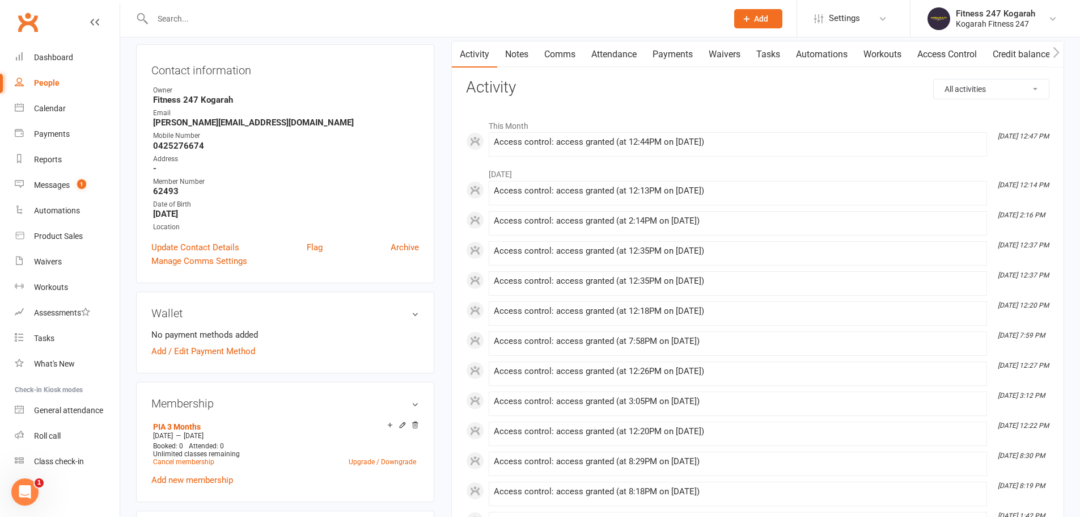
scroll to position [113, 0]
click at [222, 19] on input "text" at bounding box center [434, 19] width 571 height 16
paste input "Rakshya"
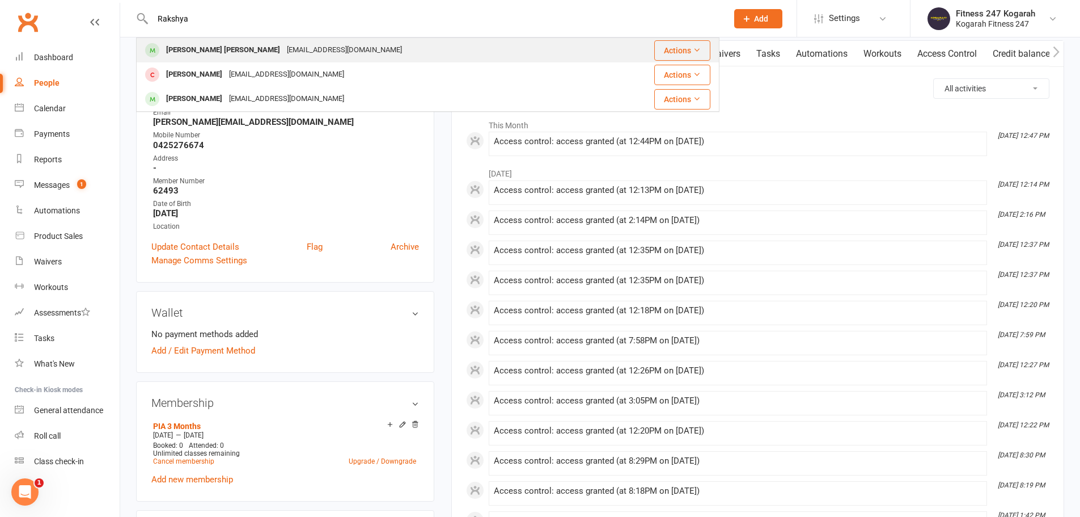
type input "Rakshya"
click at [236, 49] on div "[PERSON_NAME] [PERSON_NAME]" at bounding box center [223, 50] width 121 height 16
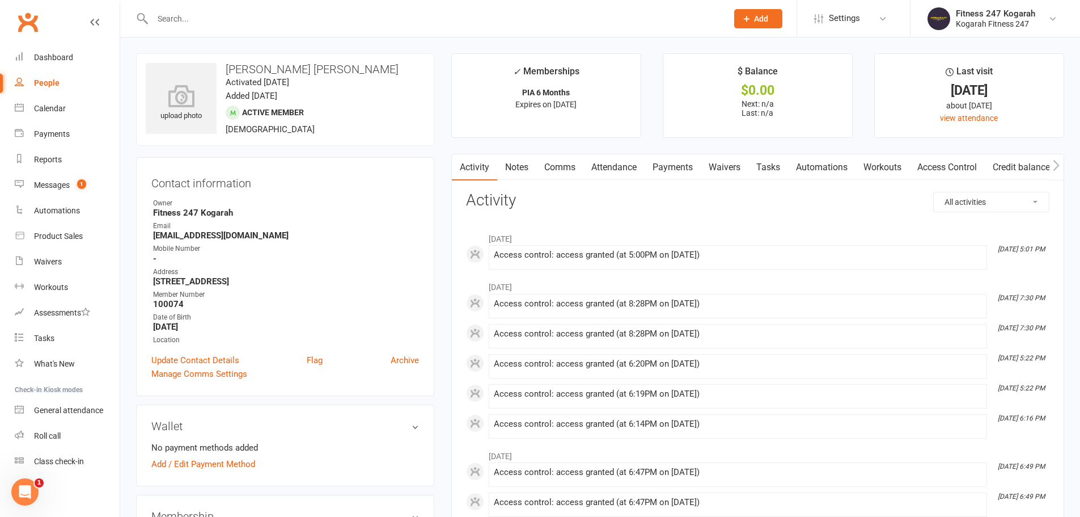
click at [189, 20] on input "text" at bounding box center [434, 19] width 571 height 16
paste input "Anar"
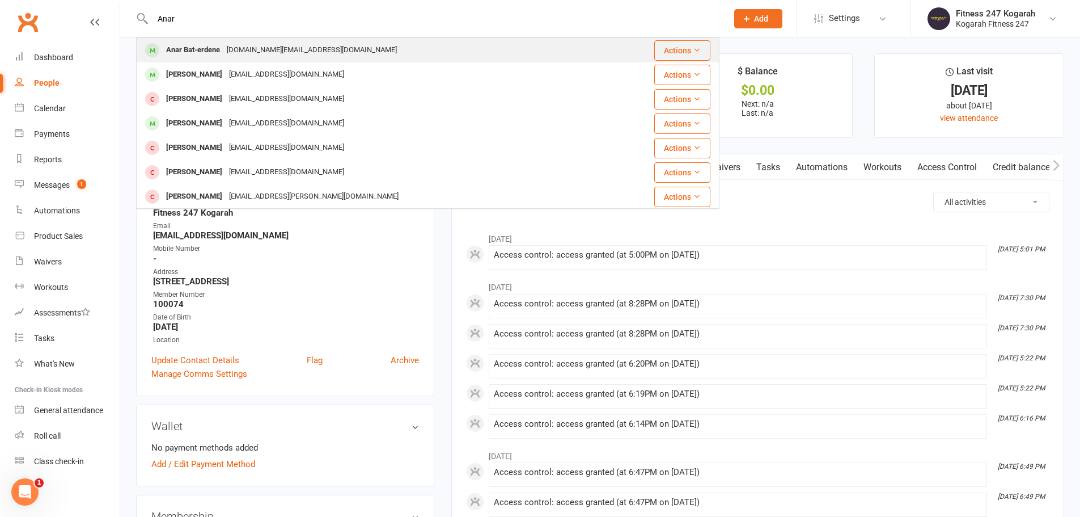
type input "Anar"
click at [201, 49] on div "Anar Bat-erdene" at bounding box center [193, 50] width 61 height 16
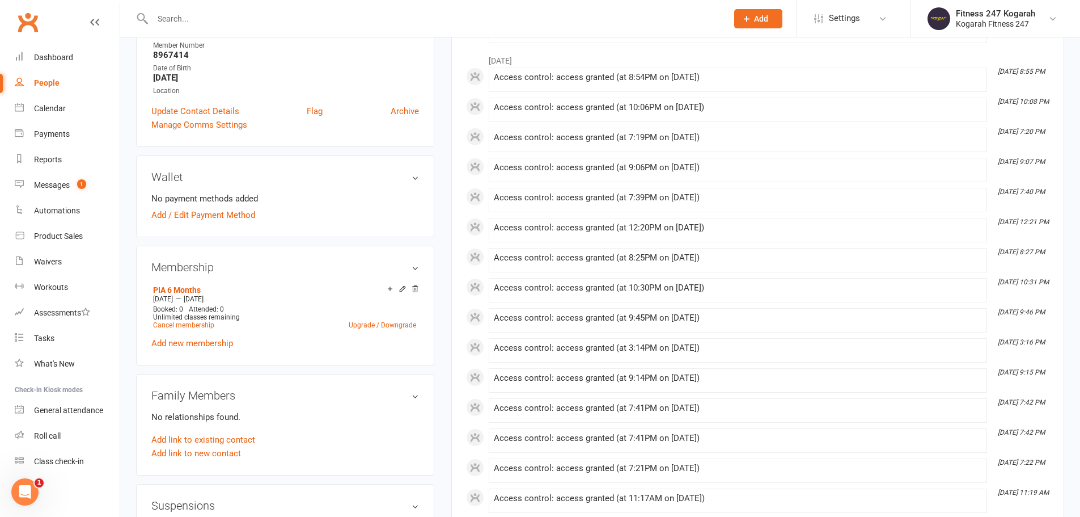
scroll to position [227, 0]
click at [180, 14] on input "text" at bounding box center [434, 19] width 571 height 16
paste input "[PERSON_NAME]"
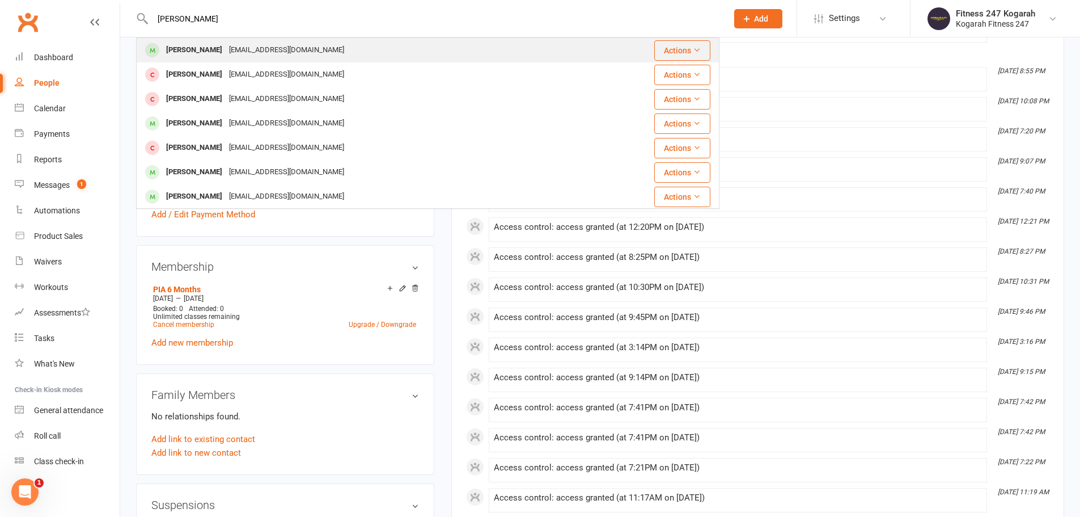
type input "[PERSON_NAME]"
click at [197, 49] on div "[PERSON_NAME]" at bounding box center [194, 50] width 63 height 16
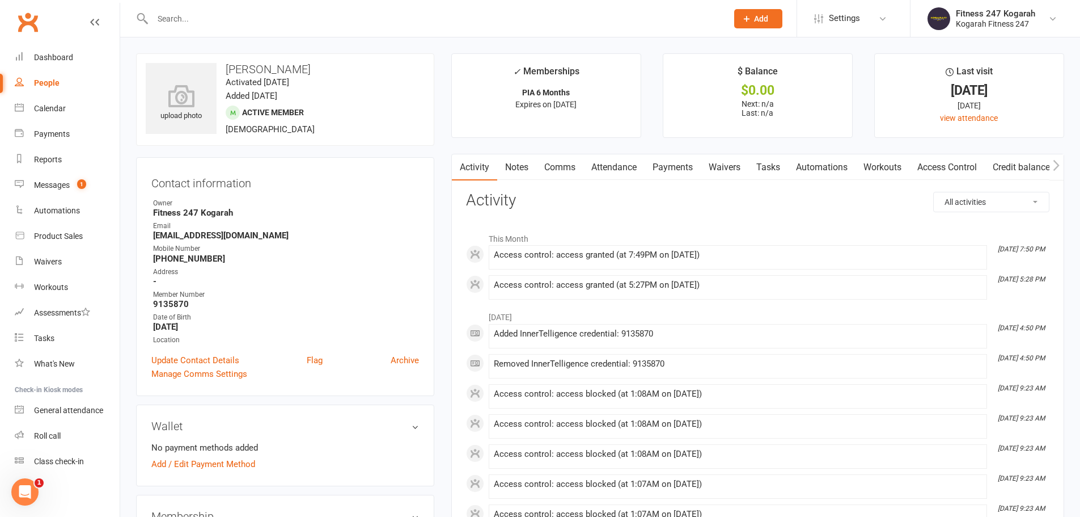
click at [233, 10] on div at bounding box center [428, 18] width 584 height 37
click at [220, 22] on input "text" at bounding box center [434, 19] width 571 height 16
paste input "Dinesh"
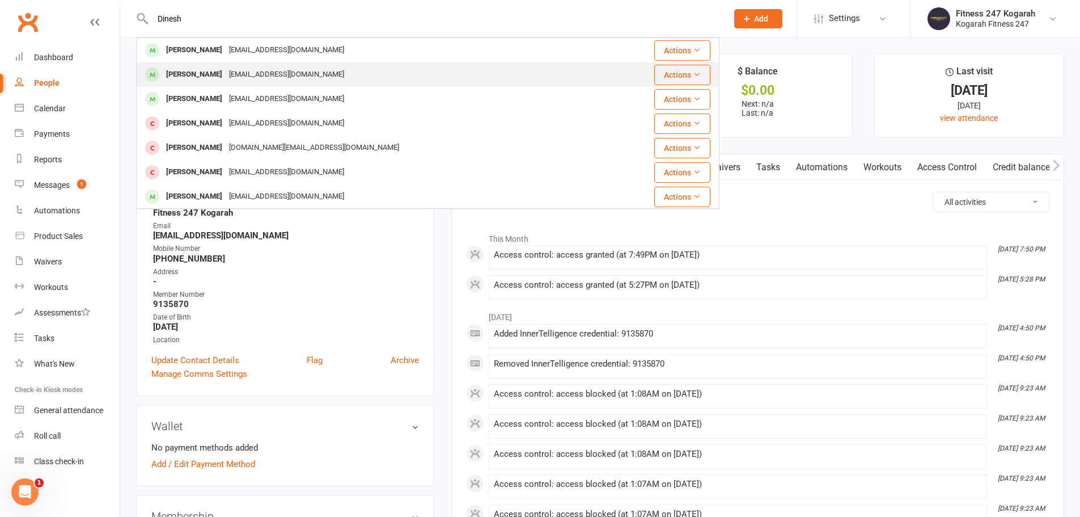
type input "Dinesh"
click at [207, 69] on div "[PERSON_NAME]" at bounding box center [194, 74] width 63 height 16
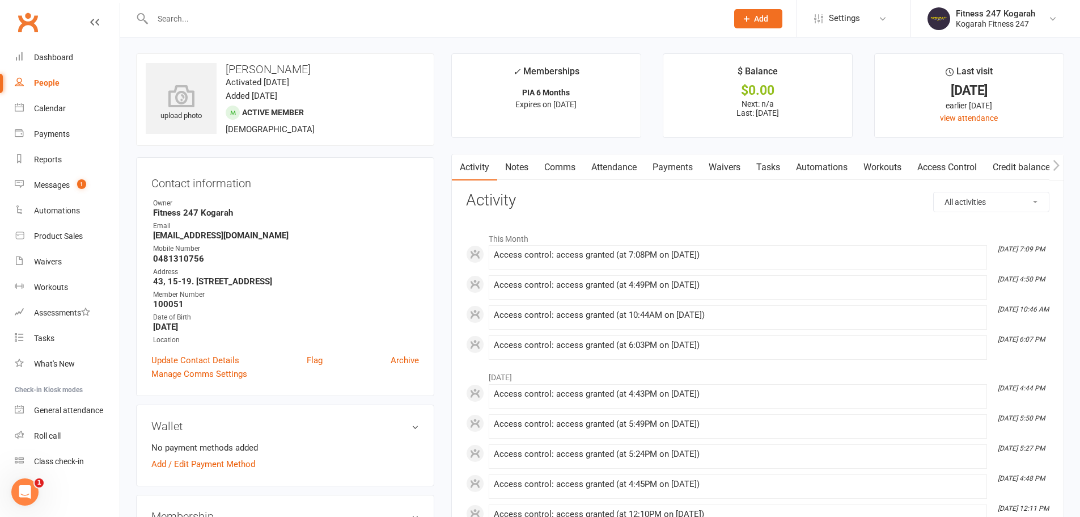
click at [186, 16] on input "text" at bounding box center [434, 19] width 571 height 16
paste input "Purevelorj"
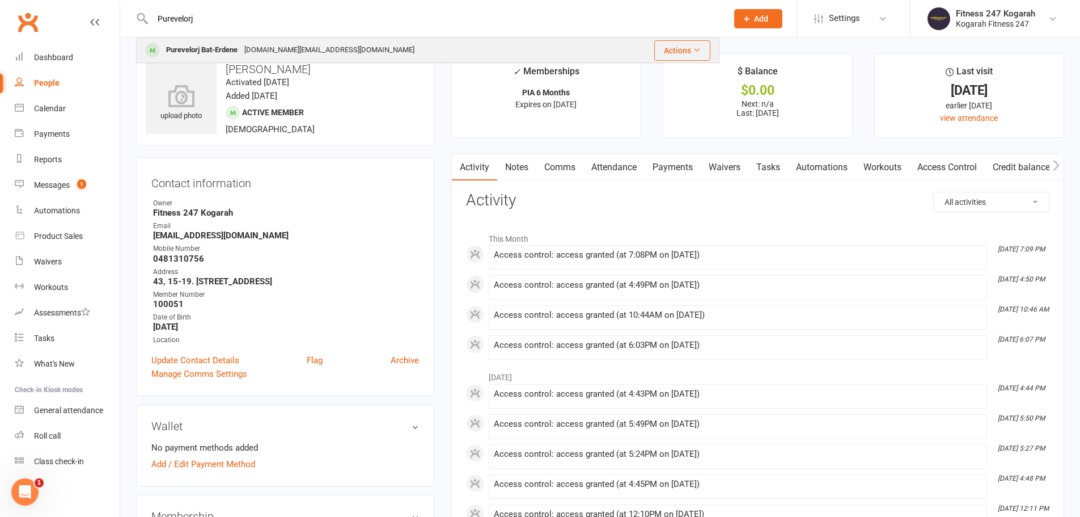
type input "Purevelorj"
click at [225, 47] on div "Purevelorj Bat-Erdene" at bounding box center [202, 50] width 78 height 16
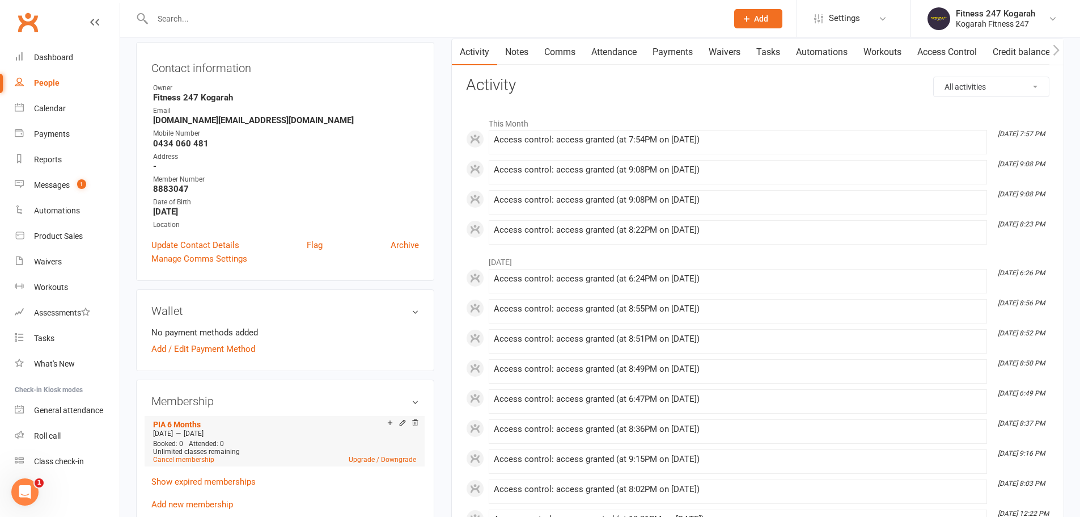
scroll to position [284, 0]
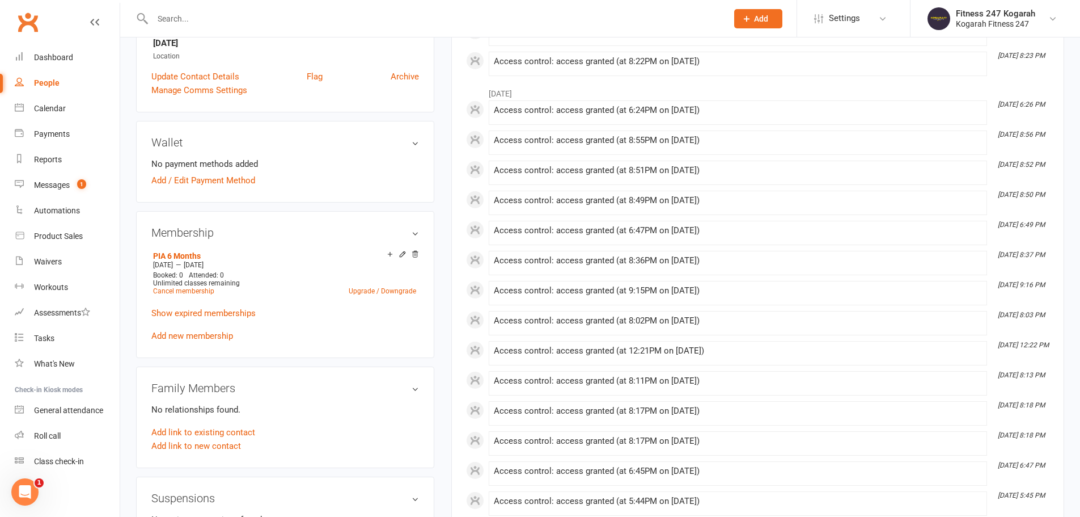
click at [223, 13] on input "text" at bounding box center [434, 19] width 571 height 16
paste input "[PERSON_NAME]"
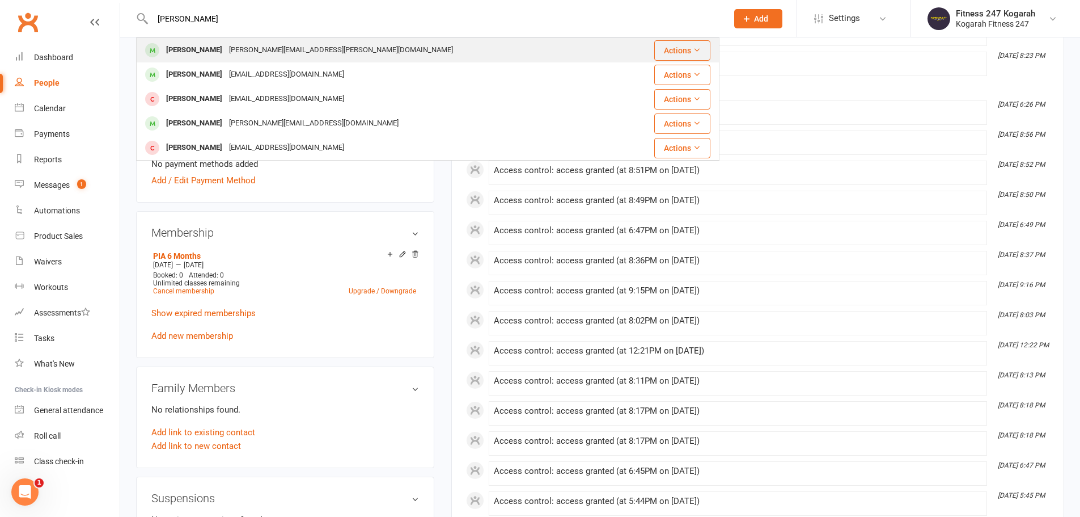
type input "[PERSON_NAME]"
click at [202, 44] on div "[PERSON_NAME]" at bounding box center [194, 50] width 63 height 16
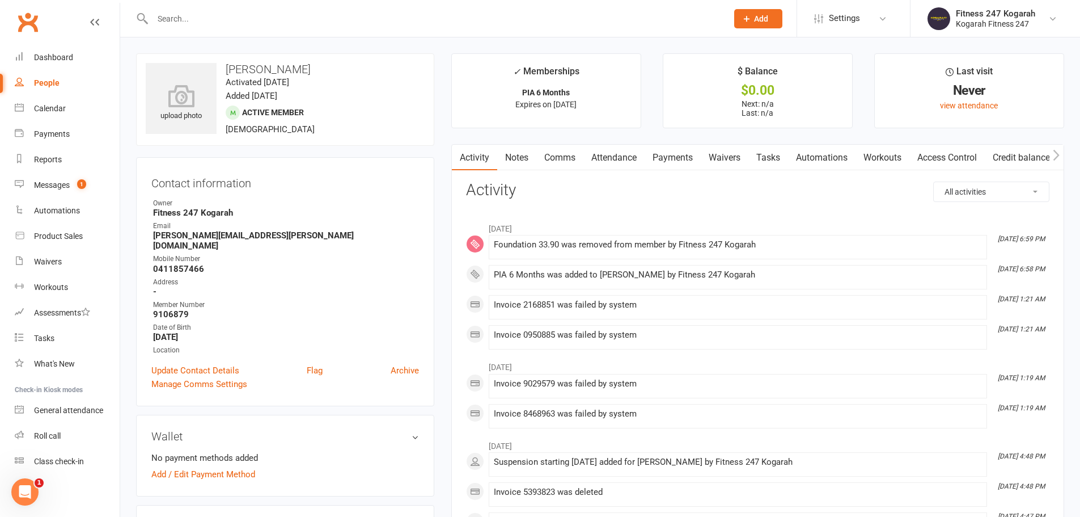
click at [270, 22] on input "text" at bounding box center [434, 19] width 571 height 16
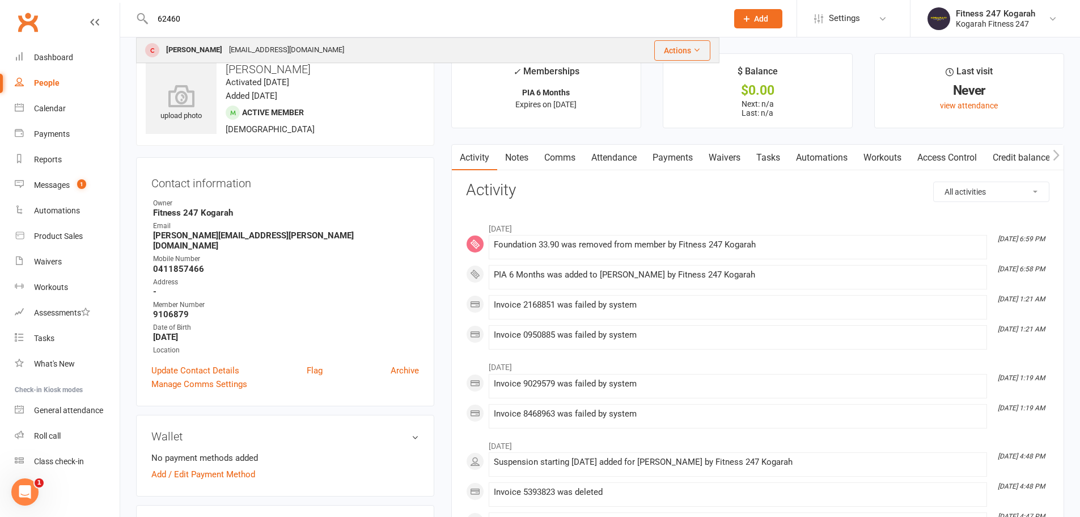
type input "62460"
click at [204, 50] on div "[PERSON_NAME]" at bounding box center [194, 50] width 63 height 16
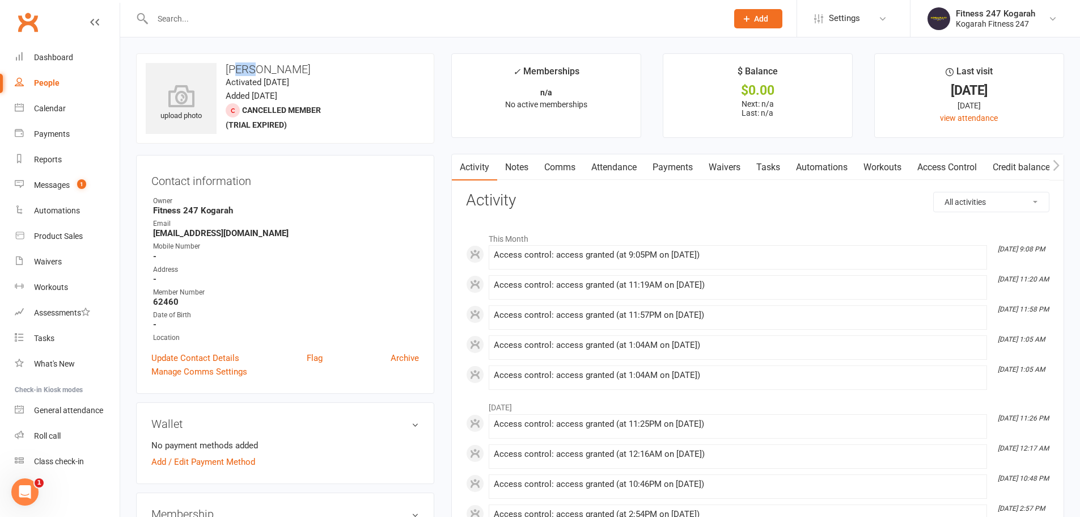
drag, startPoint x: 256, startPoint y: 70, endPoint x: 239, endPoint y: 69, distance: 16.5
click at [239, 69] on h3 "[PERSON_NAME]" at bounding box center [285, 69] width 279 height 12
click at [320, 69] on h3 "[PERSON_NAME]" at bounding box center [285, 69] width 279 height 12
drag, startPoint x: 256, startPoint y: 70, endPoint x: 228, endPoint y: 69, distance: 28.4
click at [228, 69] on h3 "[PERSON_NAME]" at bounding box center [285, 69] width 279 height 12
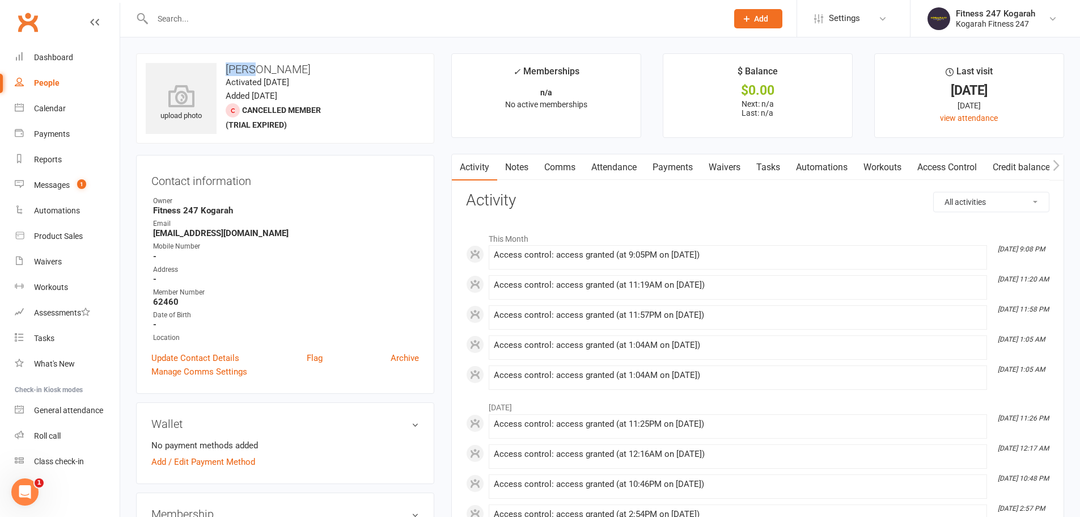
copy h3 "[DEMOGRAPHIC_DATA]"
